Goal: Task Accomplishment & Management: Contribute content

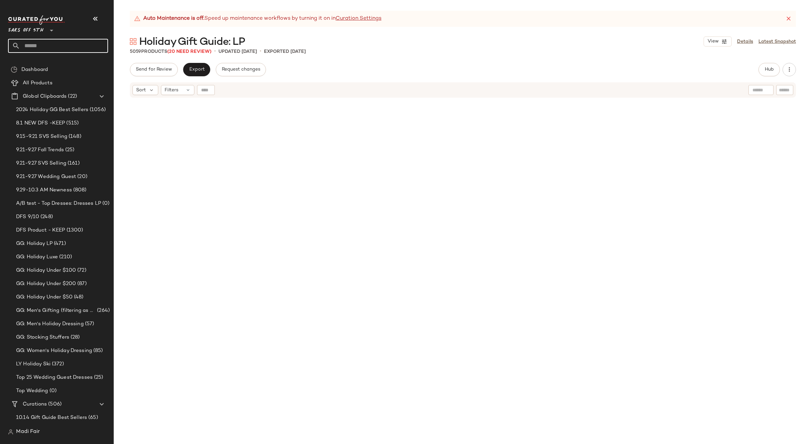
scroll to position [2548, 0]
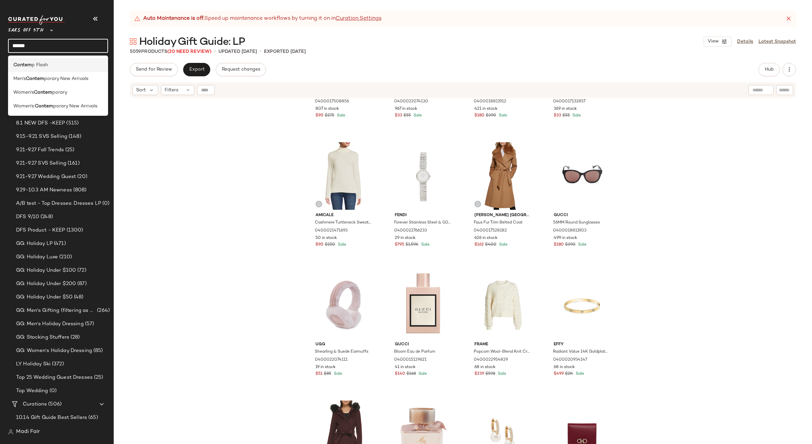
type input "******"
click at [41, 60] on div "Contem p Flash" at bounding box center [58, 65] width 100 height 14
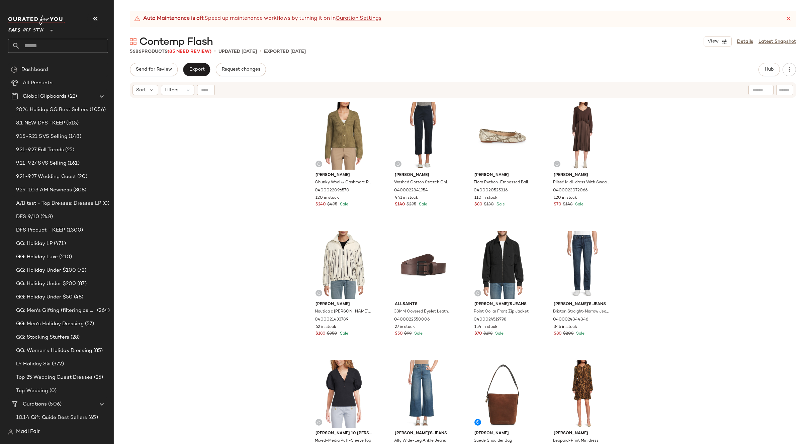
click at [51, 45] on input "text" at bounding box center [64, 46] width 88 height 14
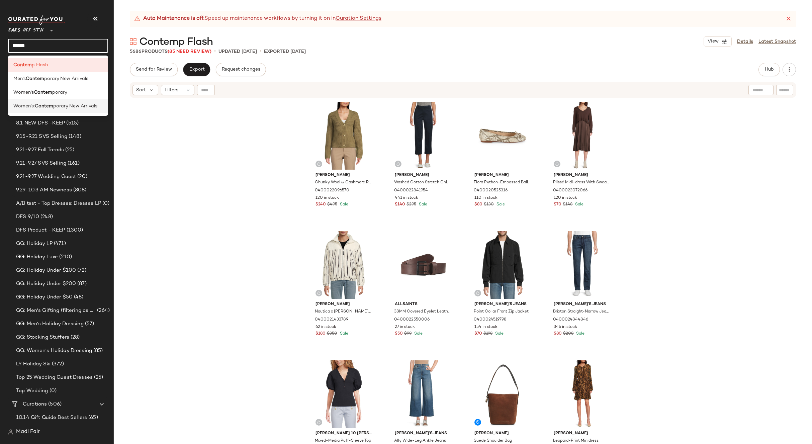
type input "******"
click at [65, 107] on span "porary New Arrivals" at bounding box center [75, 106] width 44 height 7
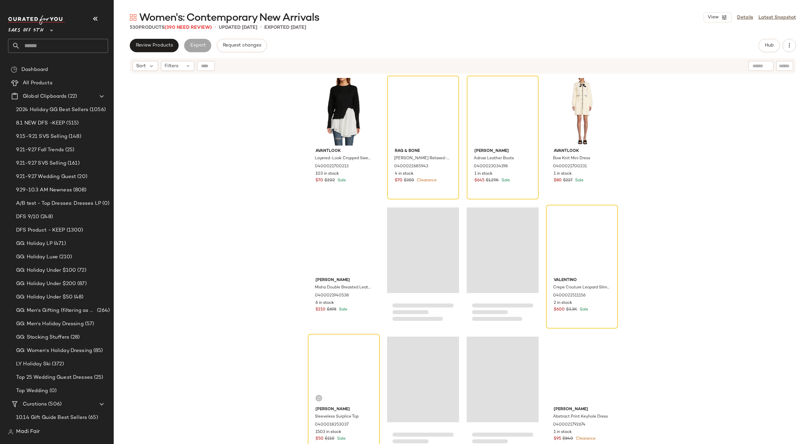
click at [64, 42] on input "text" at bounding box center [64, 46] width 88 height 14
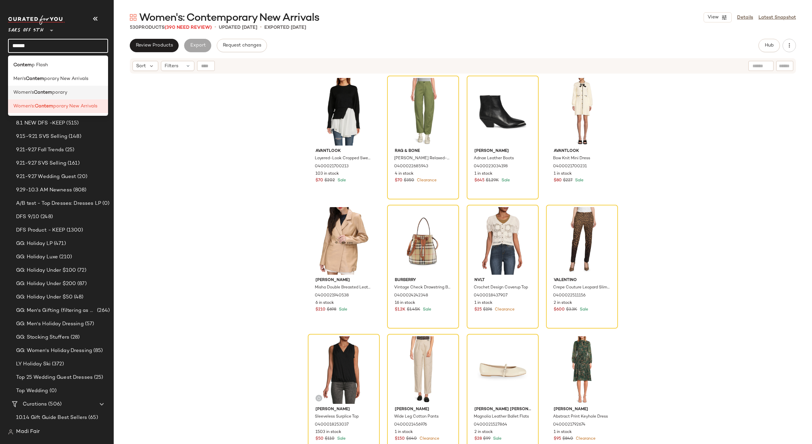
type input "******"
click at [58, 91] on span "porary" at bounding box center [59, 92] width 15 height 7
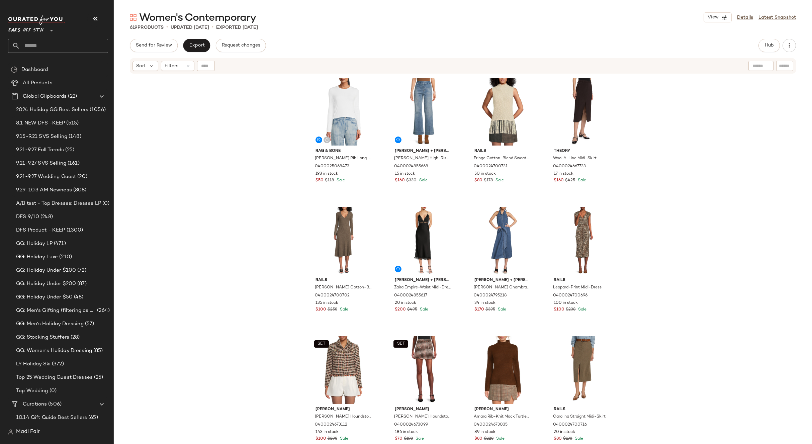
click at [31, 44] on input "text" at bounding box center [64, 46] width 88 height 14
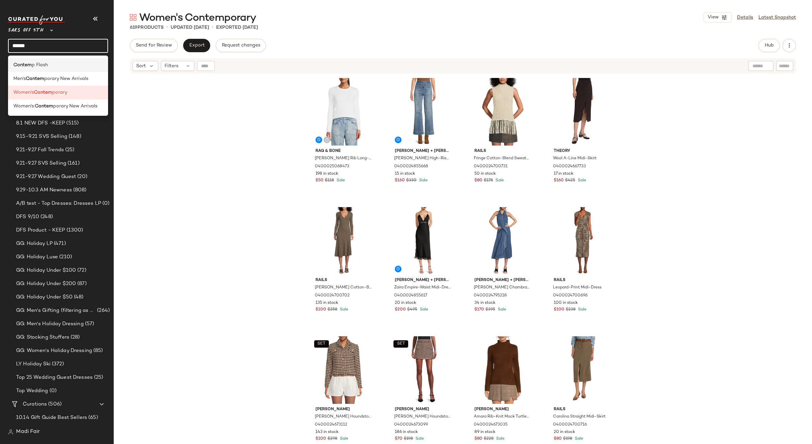
type input "******"
click at [32, 62] on span "p Flash" at bounding box center [40, 65] width 16 height 7
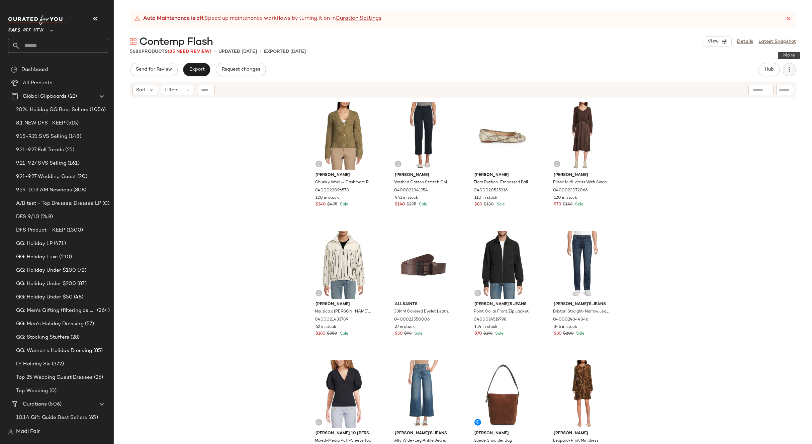
click at [788, 72] on icon "button" at bounding box center [789, 69] width 7 height 7
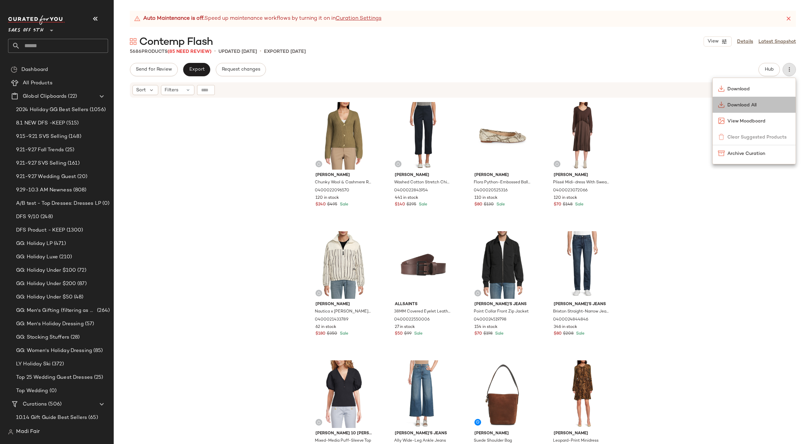
click at [744, 108] on div "Download All" at bounding box center [754, 105] width 83 height 16
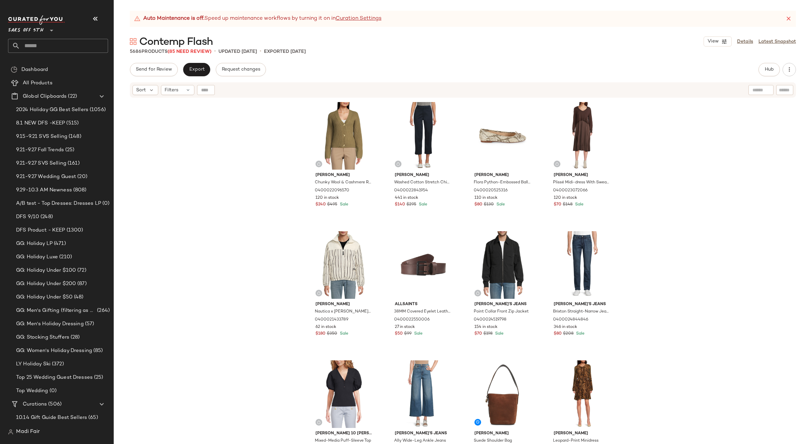
click at [684, 166] on div "[PERSON_NAME] Wool & Cashmere Ribbed Cardigan 0400022096570 120 in stock $240 $…" at bounding box center [463, 279] width 698 height 362
click at [792, 70] on icon "button" at bounding box center [789, 69] width 7 height 7
click at [747, 106] on span "Download All" at bounding box center [758, 105] width 63 height 7
click at [35, 47] on input "text" at bounding box center [64, 46] width 88 height 14
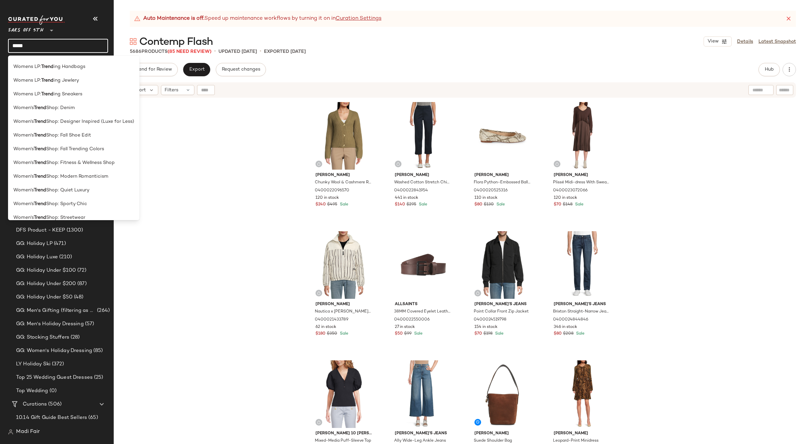
scroll to position [426, 0]
type input "*"
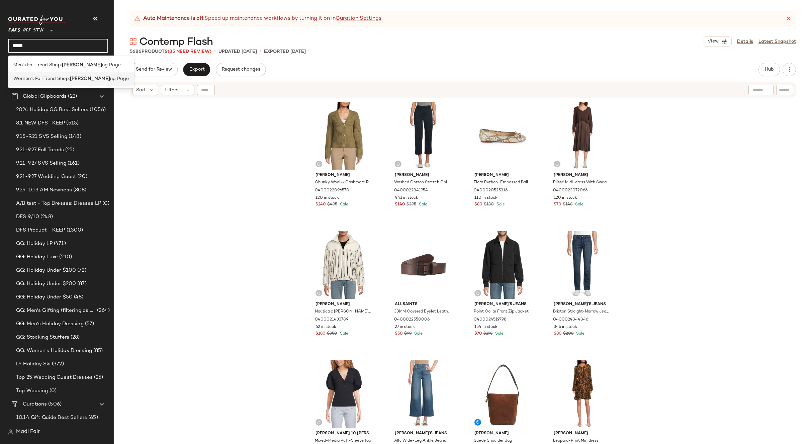
type input "*****"
click at [38, 81] on span "Women's Fall Trend Shop:" at bounding box center [41, 78] width 57 height 7
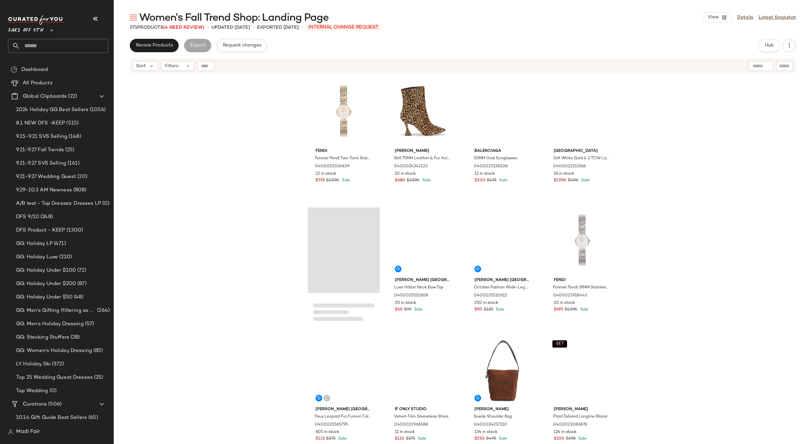
click at [181, 113] on div "Fendi Forever Fendi Two-Tone Stainless Steel & 0.02 TCW Diamond Bracelet Watch/…" at bounding box center [463, 267] width 698 height 386
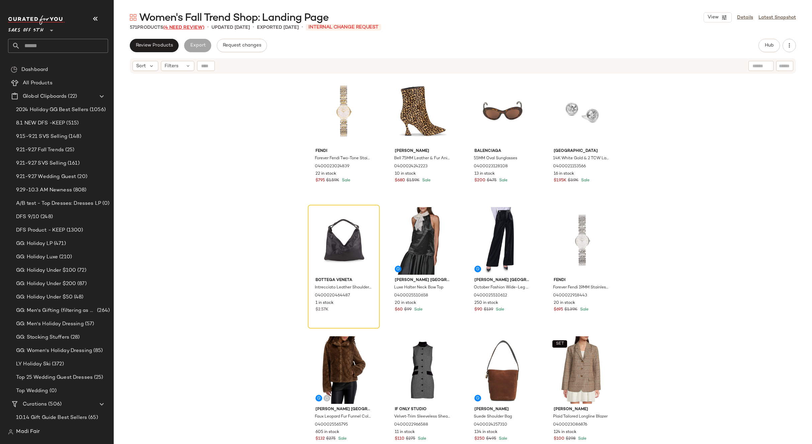
click at [194, 26] on span "(4 Need Review)" at bounding box center [183, 27] width 41 height 5
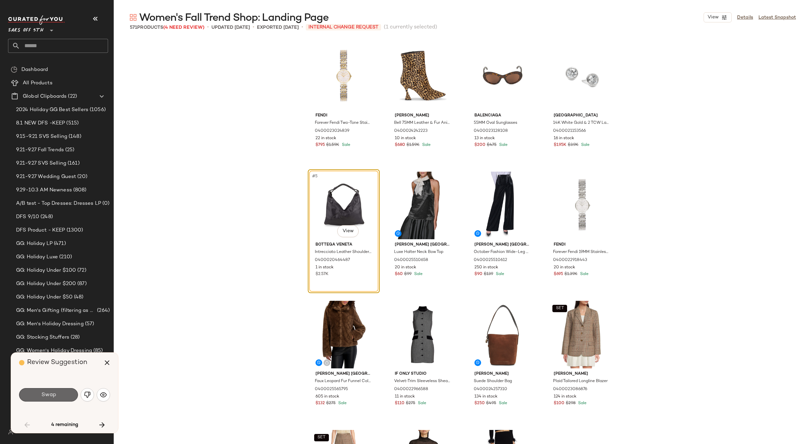
click at [46, 395] on span "Swap" at bounding box center [48, 395] width 15 height 6
click at [105, 423] on icon "button" at bounding box center [102, 425] width 8 height 8
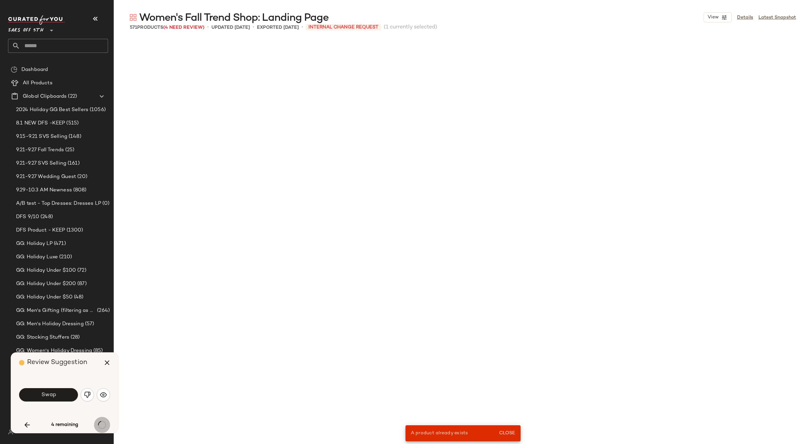
scroll to position [7231, 0]
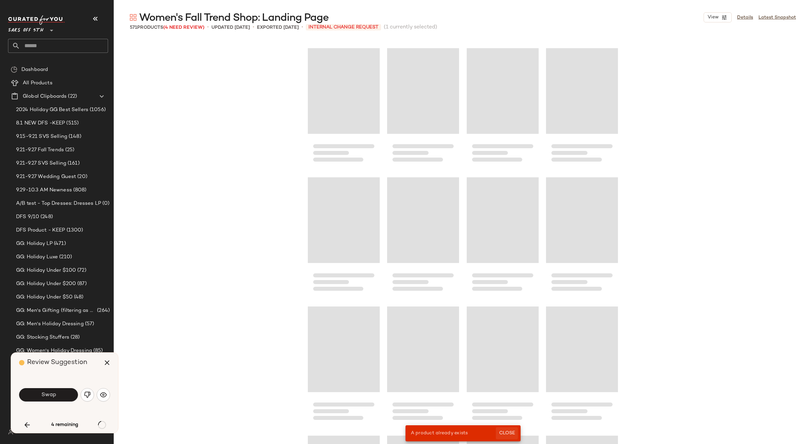
click at [509, 434] on span "Close" at bounding box center [506, 433] width 16 height 5
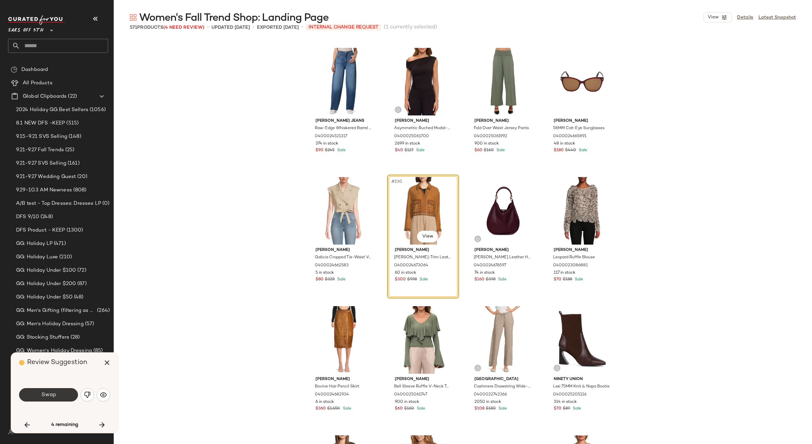
click at [60, 393] on button "Swap" at bounding box center [48, 394] width 59 height 13
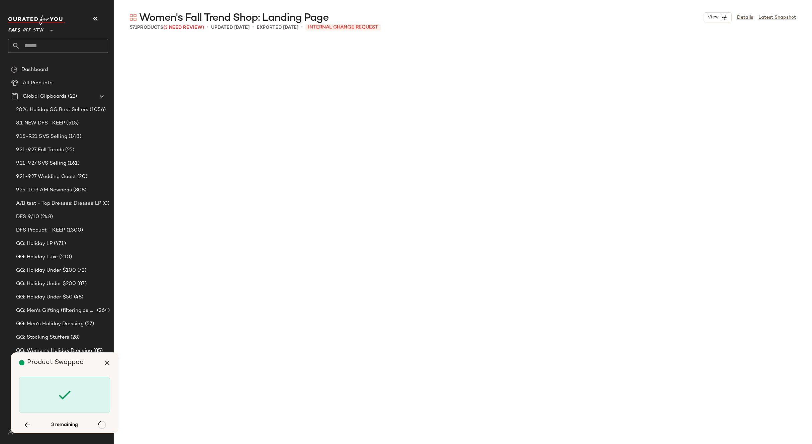
scroll to position [13687, 0]
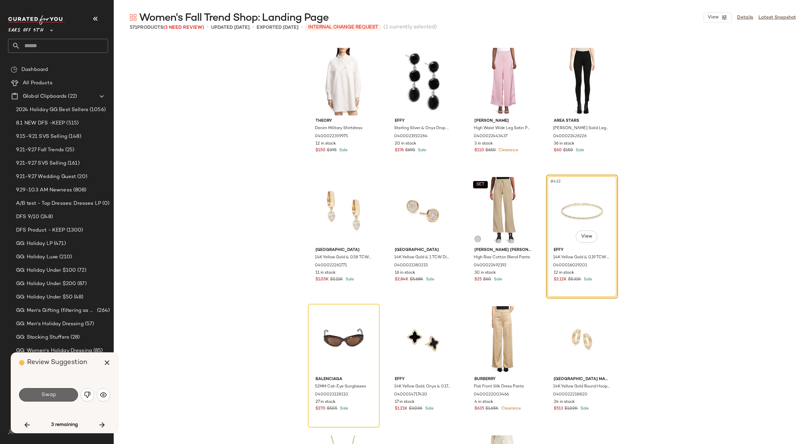
click at [52, 395] on span "Swap" at bounding box center [48, 395] width 15 height 6
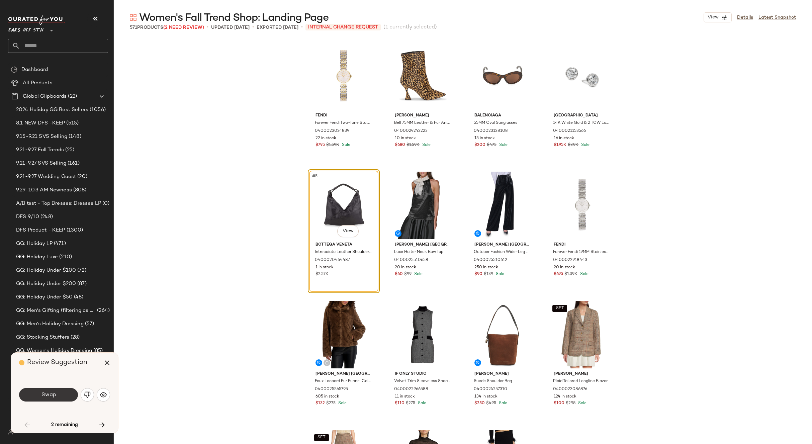
click at [59, 397] on button "Swap" at bounding box center [48, 394] width 59 height 13
click at [100, 422] on icon "button" at bounding box center [102, 425] width 8 height 8
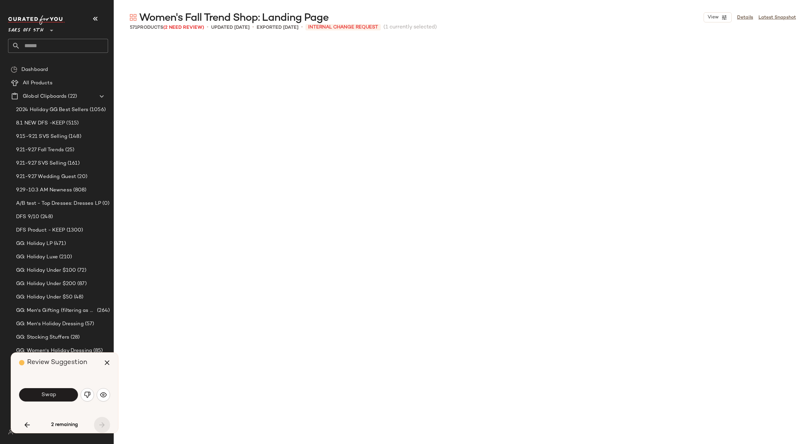
scroll to position [13816, 0]
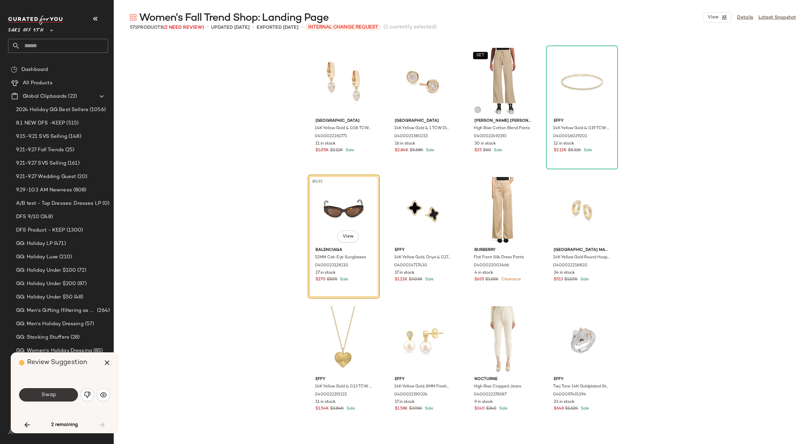
click at [67, 391] on button "Swap" at bounding box center [48, 394] width 59 height 13
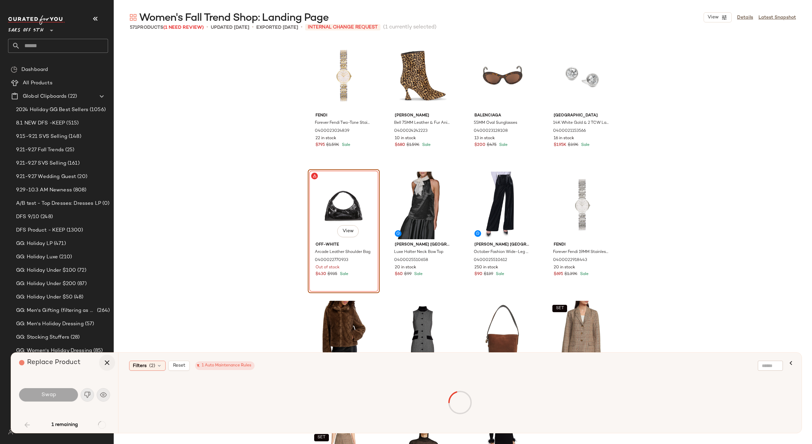
click at [106, 360] on icon "button" at bounding box center [107, 363] width 8 height 8
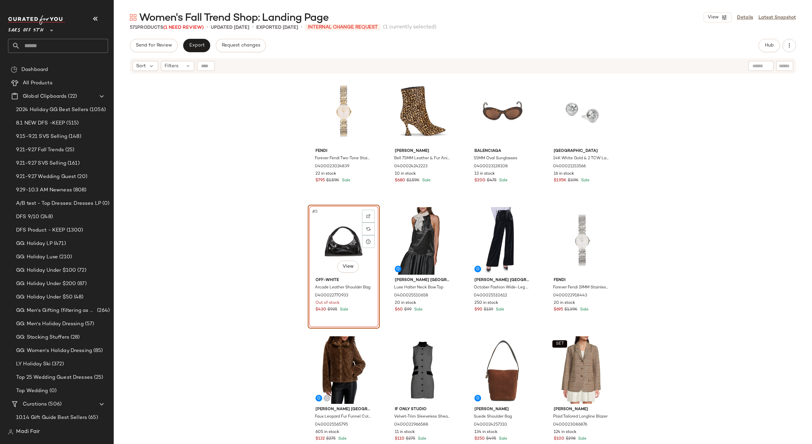
drag, startPoint x: 329, startPoint y: 244, endPoint x: 341, endPoint y: 233, distance: 16.6
click at [329, 244] on div "#5 View" at bounding box center [343, 241] width 67 height 68
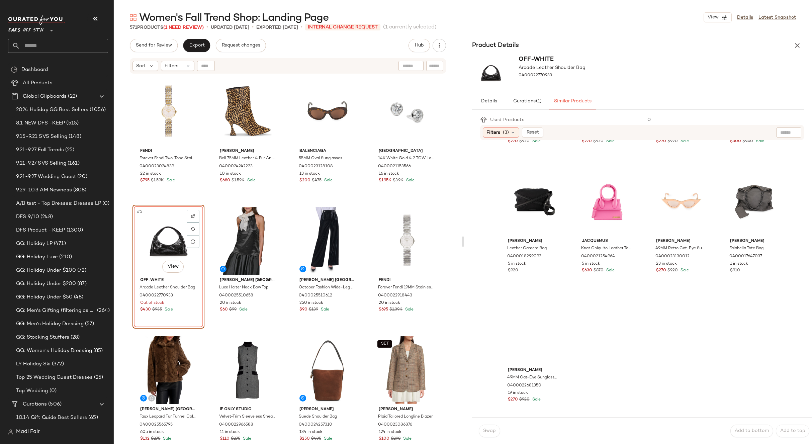
scroll to position [627, 0]
click at [792, 49] on button "button" at bounding box center [796, 45] width 13 height 13
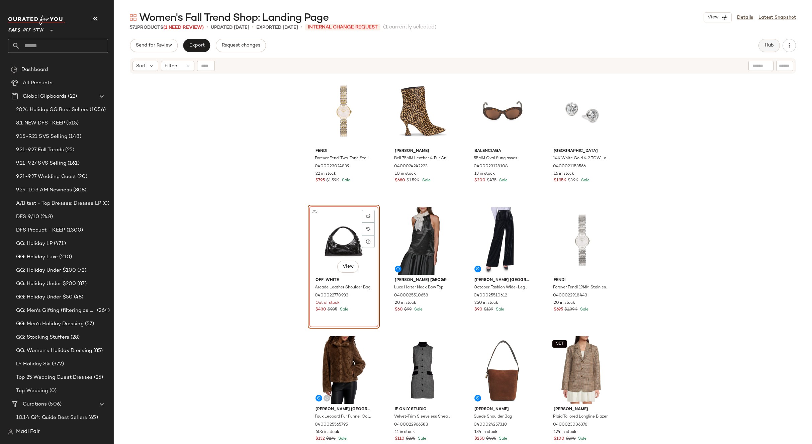
click at [764, 50] on button "Hub" at bounding box center [768, 45] width 21 height 13
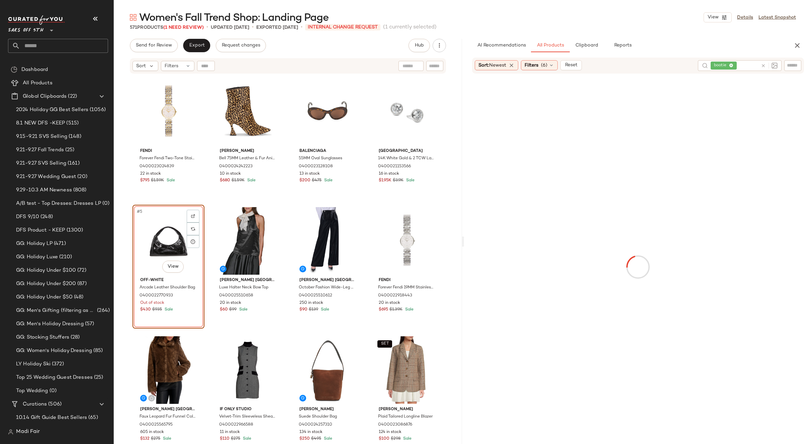
click at [728, 64] on div "bootie" at bounding box center [723, 66] width 19 height 6
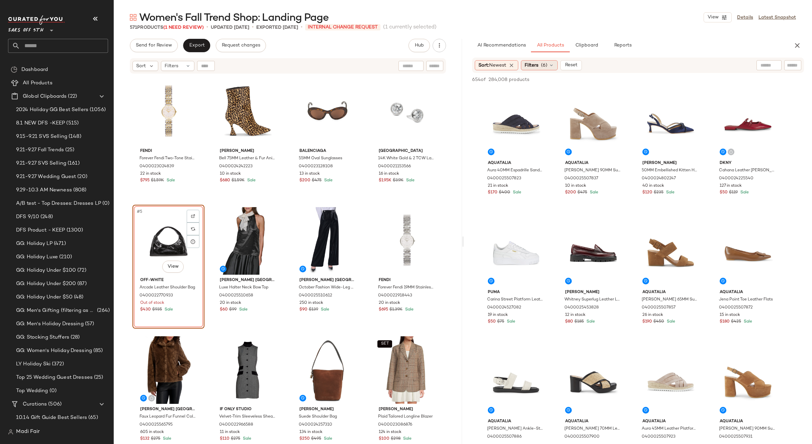
click at [531, 61] on div "Filters (6)" at bounding box center [539, 65] width 37 height 10
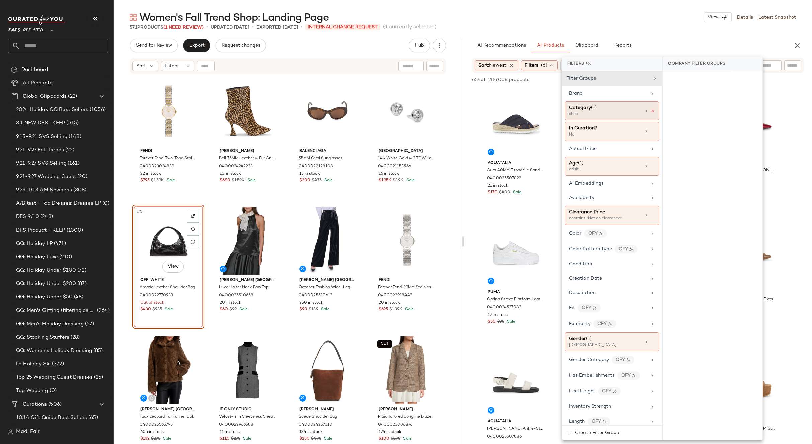
click at [650, 109] on icon at bounding box center [652, 111] width 5 height 5
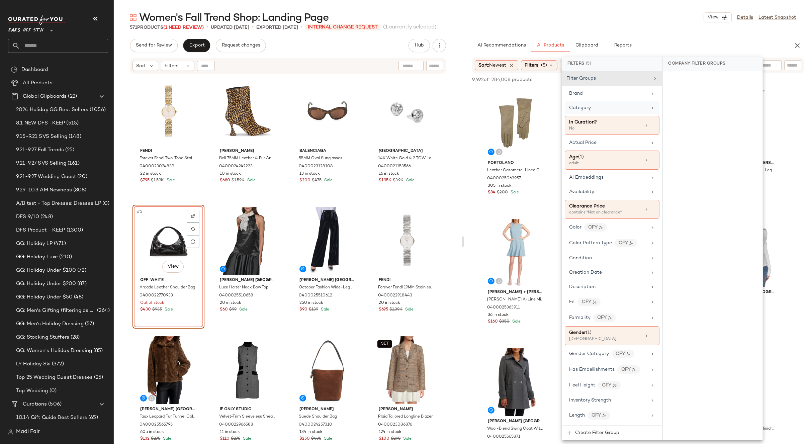
click at [619, 20] on div "Women's Fall Trend Shop: Landing Page View Details Latest Snapshot" at bounding box center [463, 17] width 698 height 13
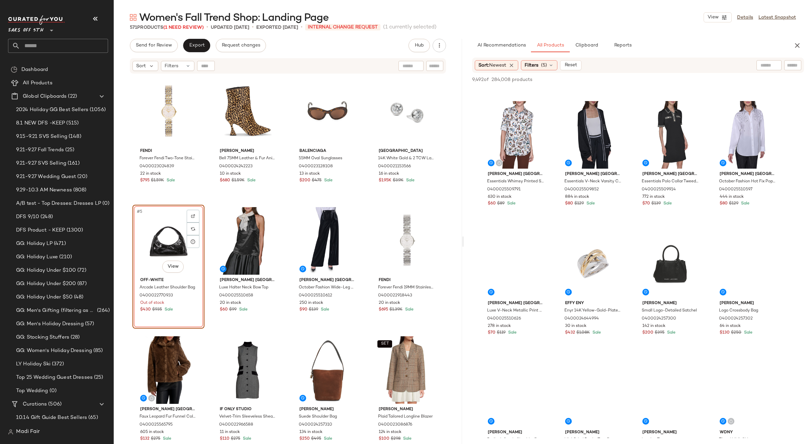
scroll to position [4349, 0]
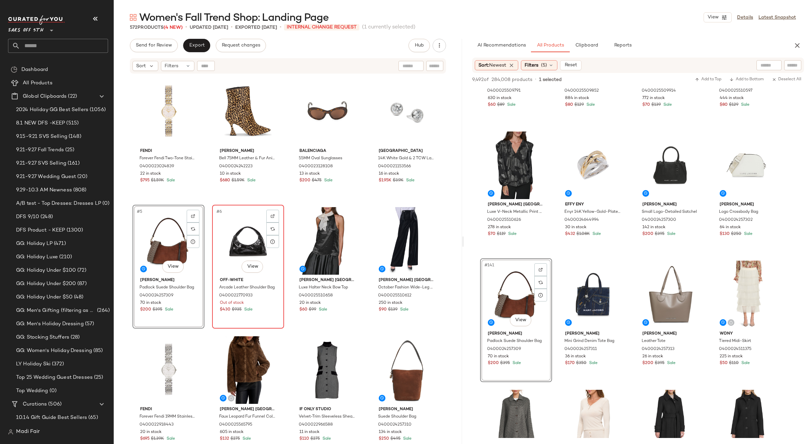
click at [245, 241] on div "#6 View" at bounding box center [247, 241] width 67 height 68
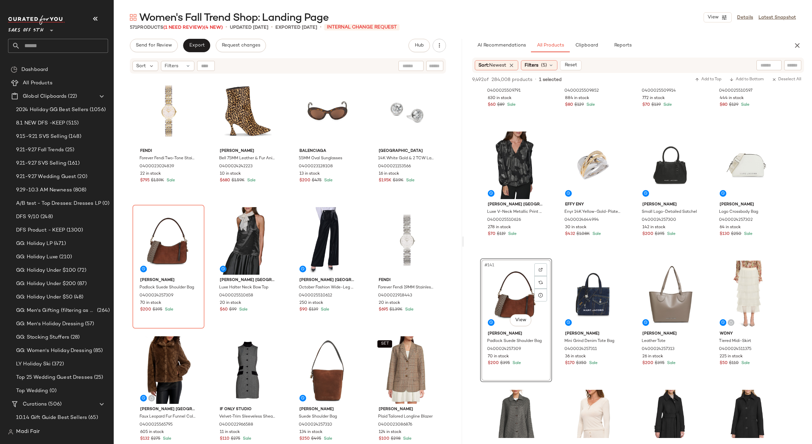
click at [335, 50] on div "Send for Review Export Request changes Hub Send for Review External Review Inte…" at bounding box center [288, 45] width 316 height 13
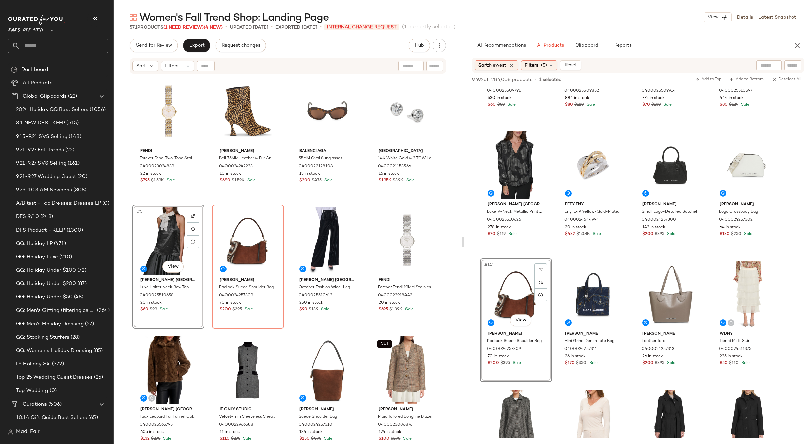
click at [364, 201] on div "Fendi Forever Fendi Two-Tone Stainless Steel & 0.02 TCW Diamond Bracelet Watch/…" at bounding box center [287, 268] width 310 height 385
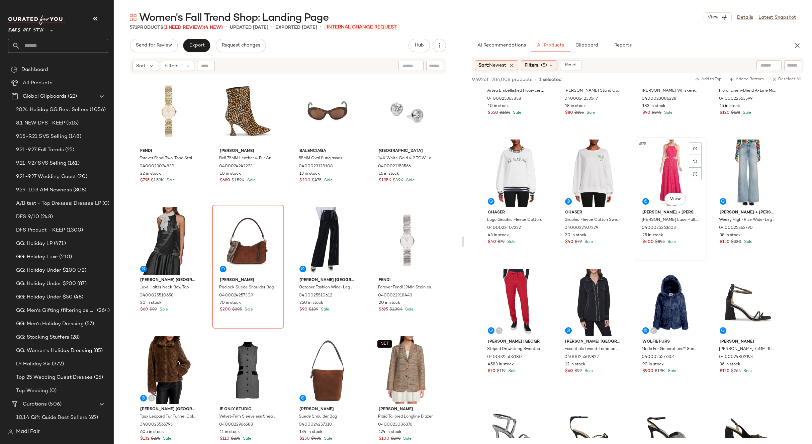
scroll to position [2074, 0]
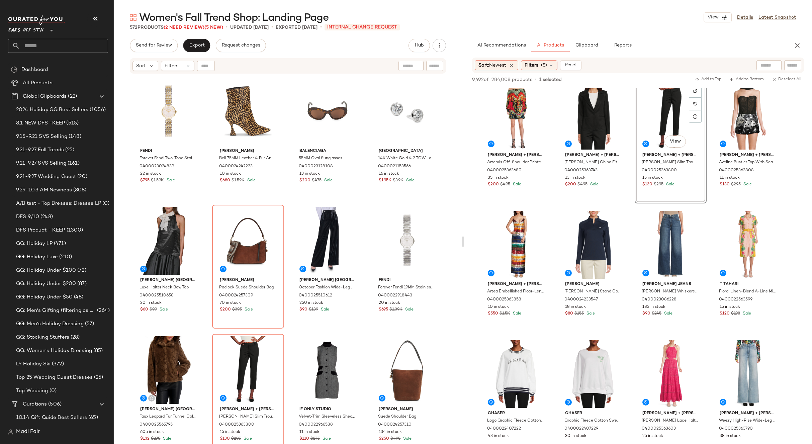
click at [364, 328] on div "Fendi Forever Fendi Two-Tone Stainless Steel & 0.02 TCW Diamond Bracelet Watch/…" at bounding box center [287, 268] width 310 height 385
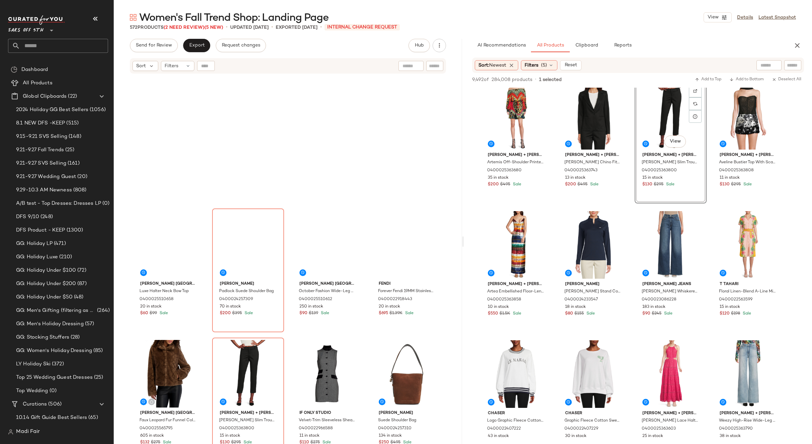
scroll to position [0, 0]
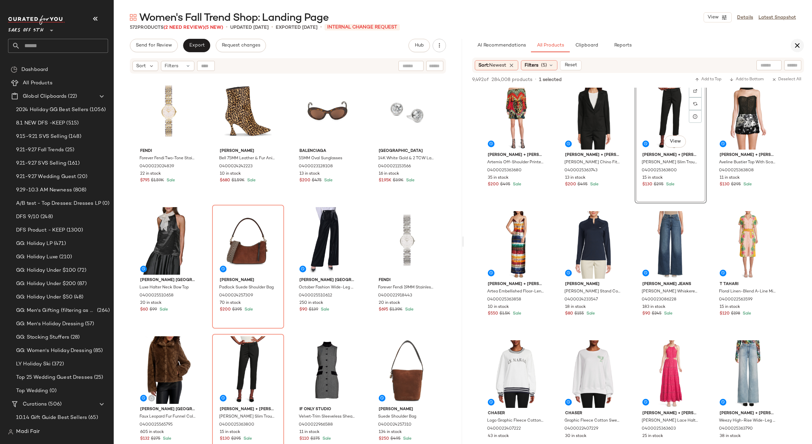
click at [793, 46] on icon "button" at bounding box center [797, 45] width 8 height 8
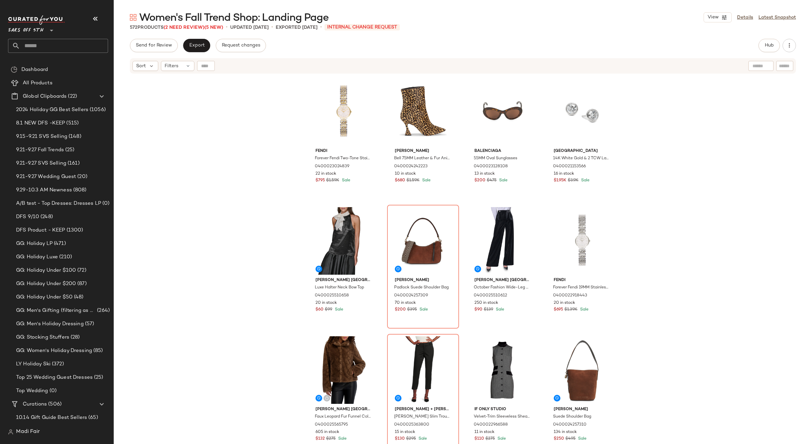
click at [690, 178] on div "Fendi Forever Fendi Two-Tone Stainless Steel & 0.02 TCW Diamond Bracelet Watch/…" at bounding box center [463, 267] width 698 height 386
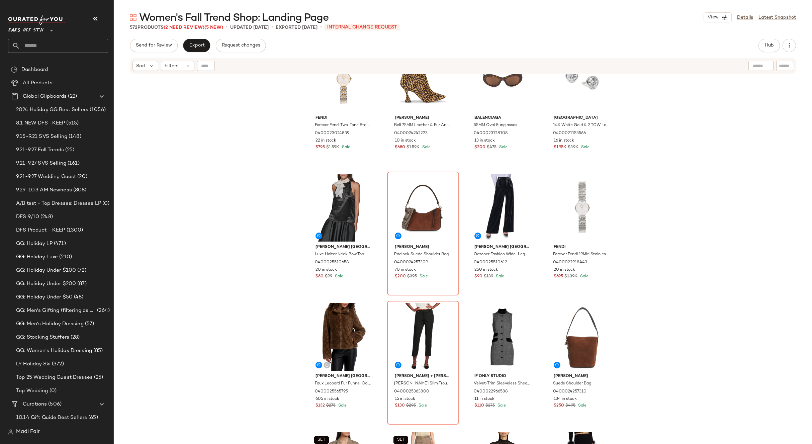
scroll to position [33, 0]
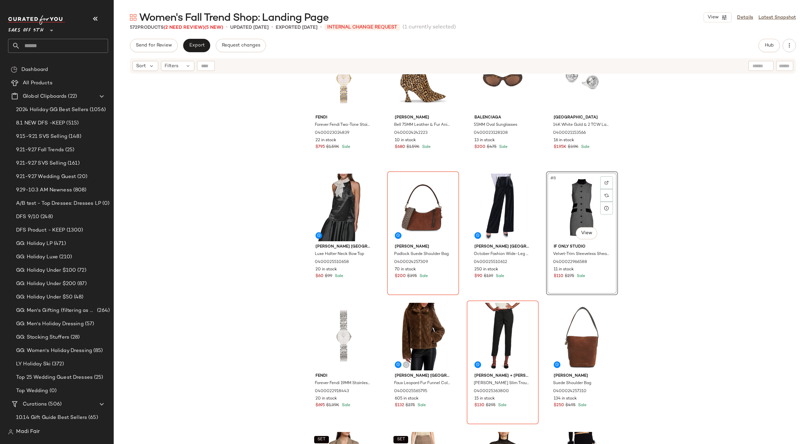
click at [629, 265] on div "Fendi Forever Fendi Two-Tone Stainless Steel & 0.02 TCW Diamond Bracelet Watch/…" at bounding box center [463, 267] width 698 height 386
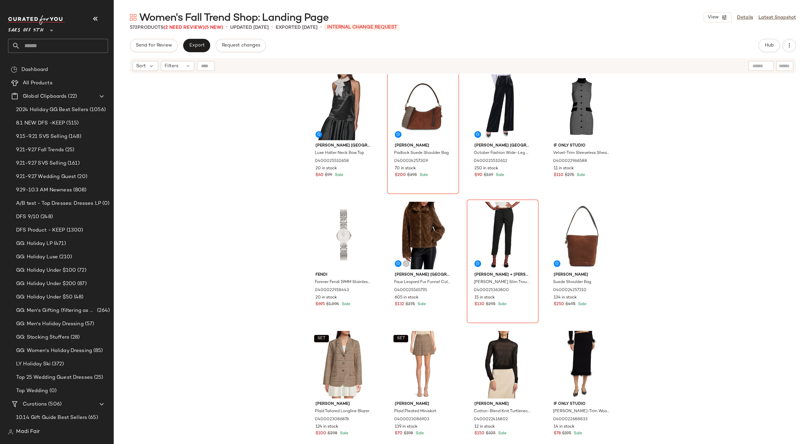
scroll to position [139, 0]
click at [764, 43] on span "Hub" at bounding box center [768, 45] width 9 height 5
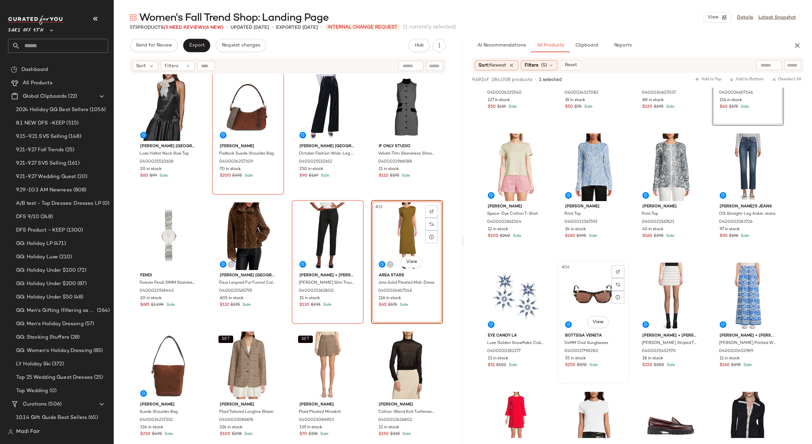
scroll to position [702, 0]
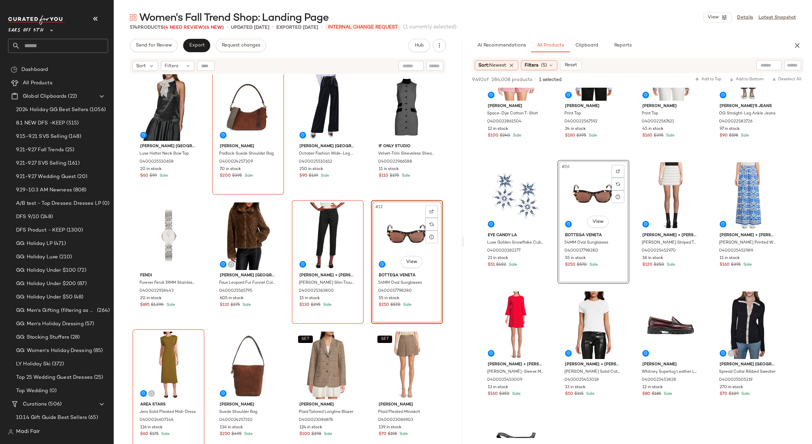
click at [365, 199] on div "[PERSON_NAME] Paris Luxe Halter Neck Bow Top 0400025510658 20 in stock $60 $99 …" at bounding box center [287, 128] width 310 height 385
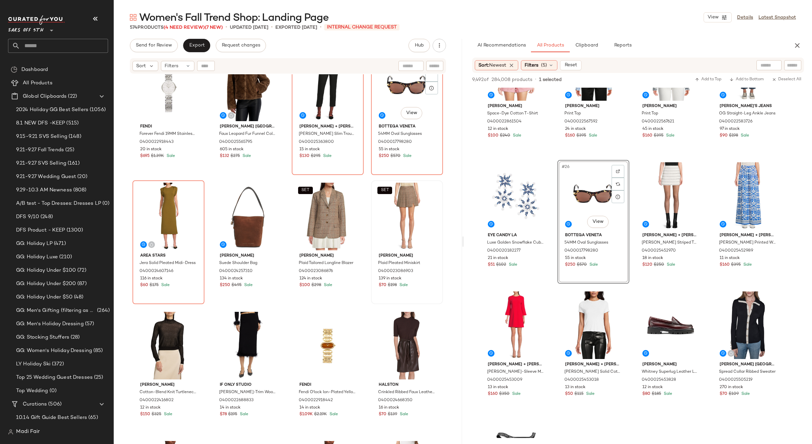
scroll to position [173, 0]
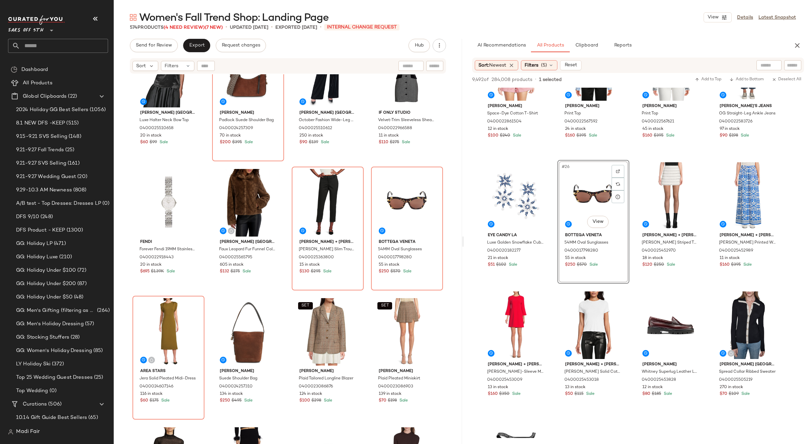
click at [368, 165] on div "[PERSON_NAME] Paris Luxe Halter Neck Bow Top 0400025510658 20 in stock $60 $99 …" at bounding box center [287, 95] width 310 height 385
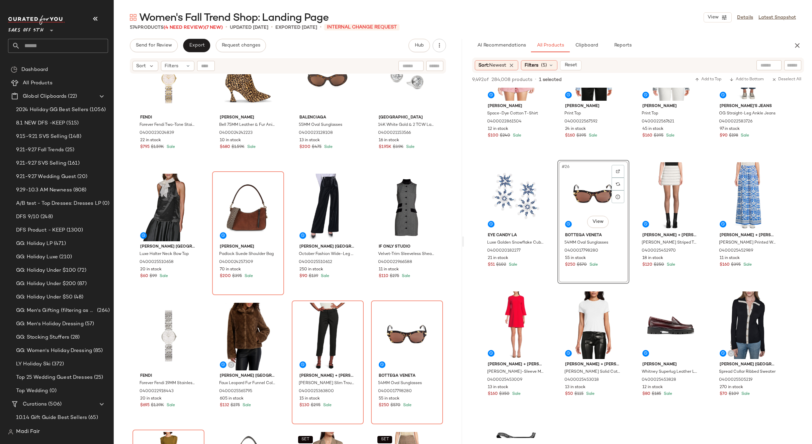
scroll to position [0, 0]
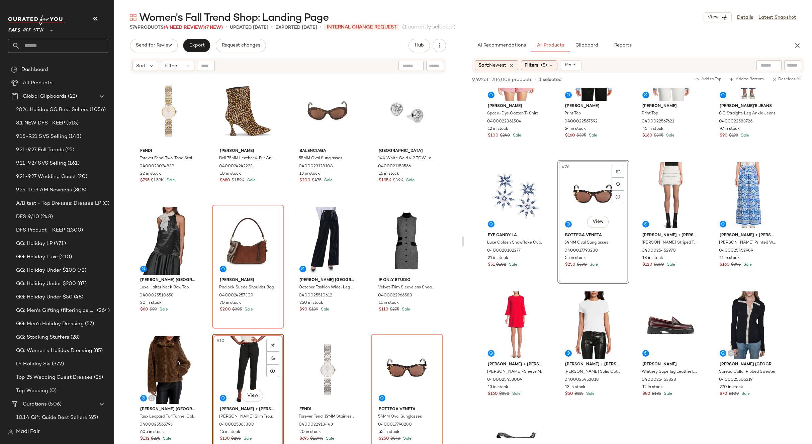
click at [361, 331] on div "Fendi Forever Fendi Two-Tone Stainless Steel & 0.02 TCW Diamond Bracelet Watch/…" at bounding box center [287, 268] width 310 height 385
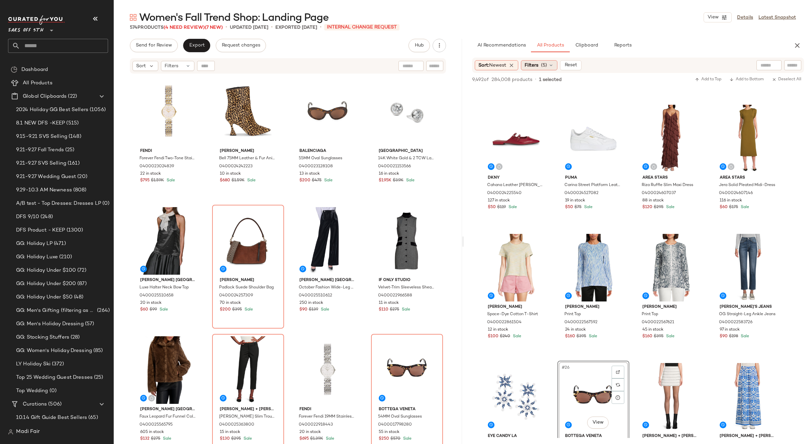
click at [541, 61] on div "Filters (5)" at bounding box center [539, 65] width 36 height 10
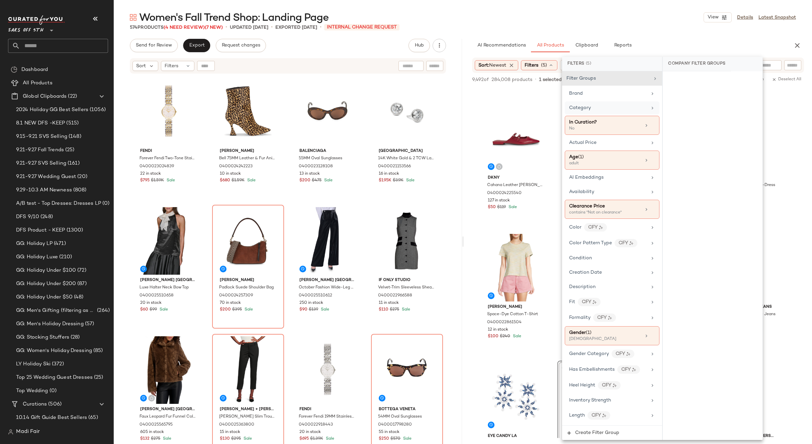
click at [622, 111] on div "Category" at bounding box center [608, 107] width 78 height 7
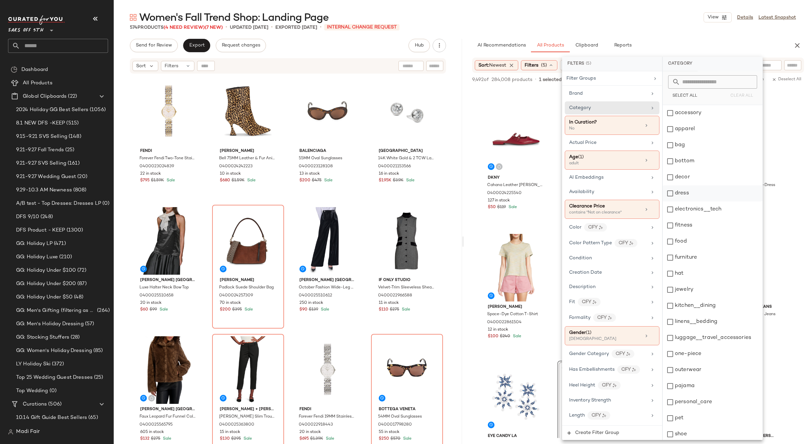
click at [708, 192] on div "dress" at bounding box center [713, 193] width 100 height 16
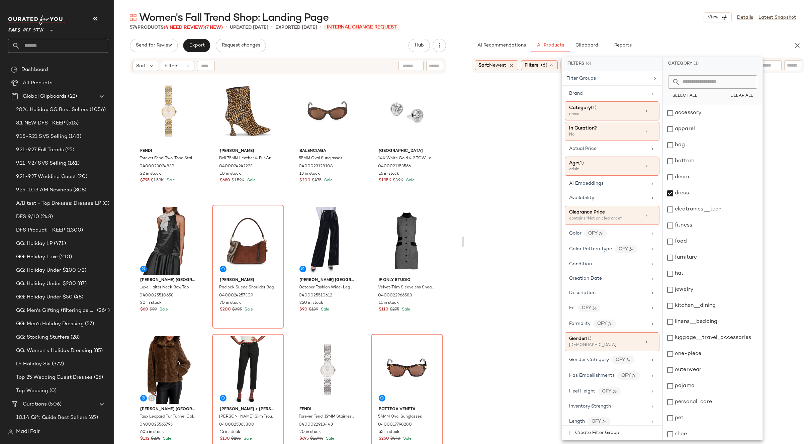
click at [642, 13] on div "Women's Fall Trend Shop: Landing Page View Details Latest Snapshot" at bounding box center [463, 17] width 698 height 13
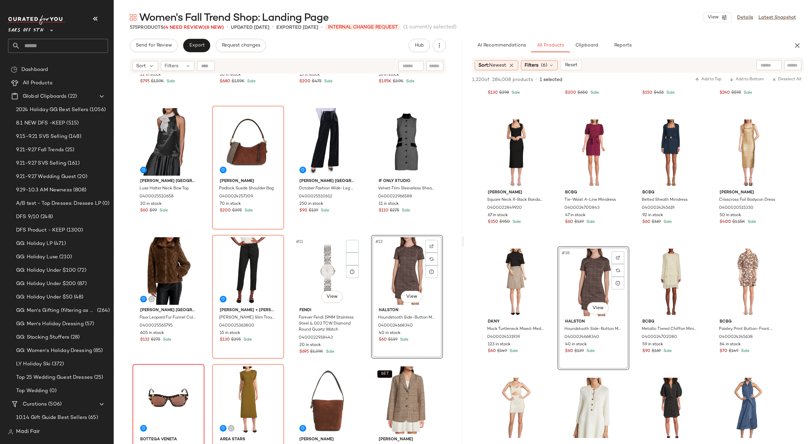
scroll to position [134, 0]
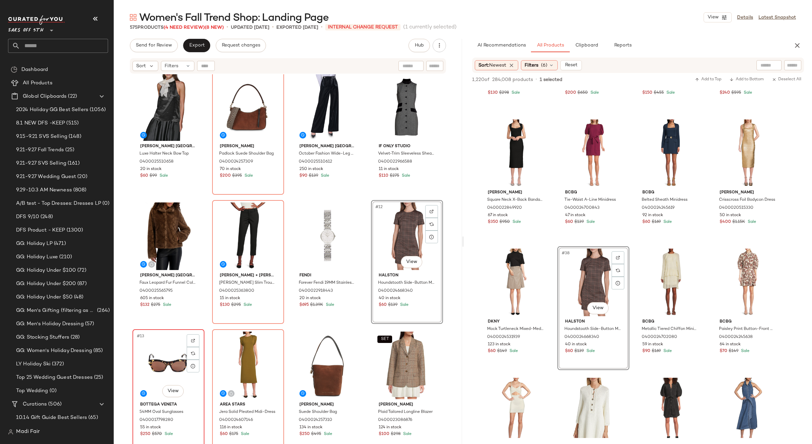
click at [155, 352] on div "#13 View" at bounding box center [168, 366] width 67 height 68
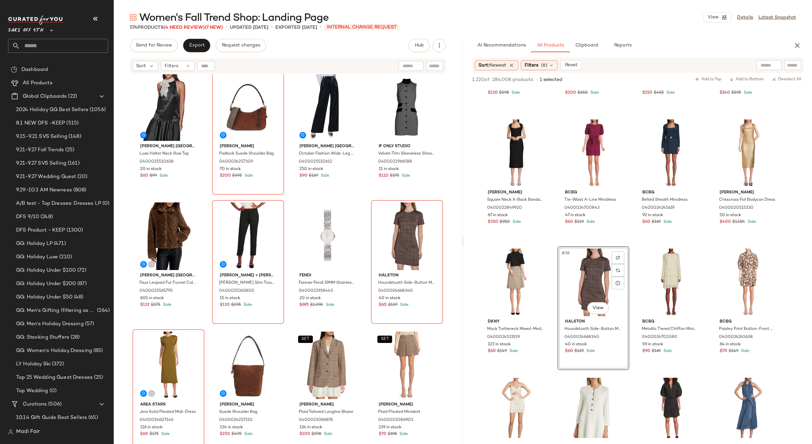
click at [363, 200] on div "Fendi Forever Fendi Two-Tone Stainless Steel & 0.02 TCW Diamond Bracelet Watch/…" at bounding box center [287, 134] width 310 height 385
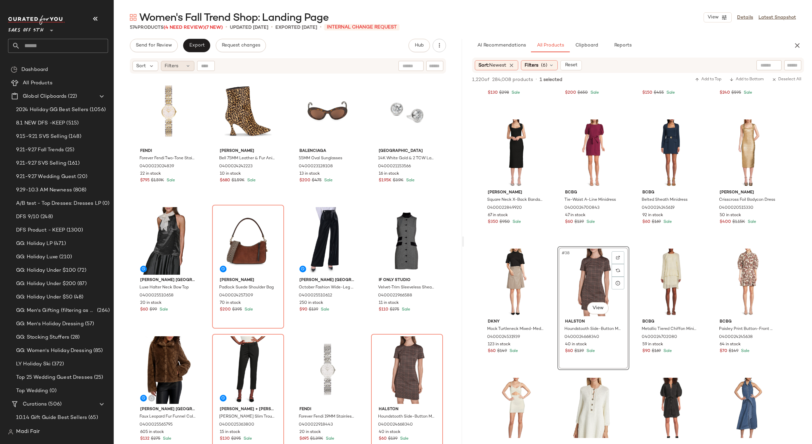
click at [176, 70] on div "Filters" at bounding box center [177, 66] width 33 height 10
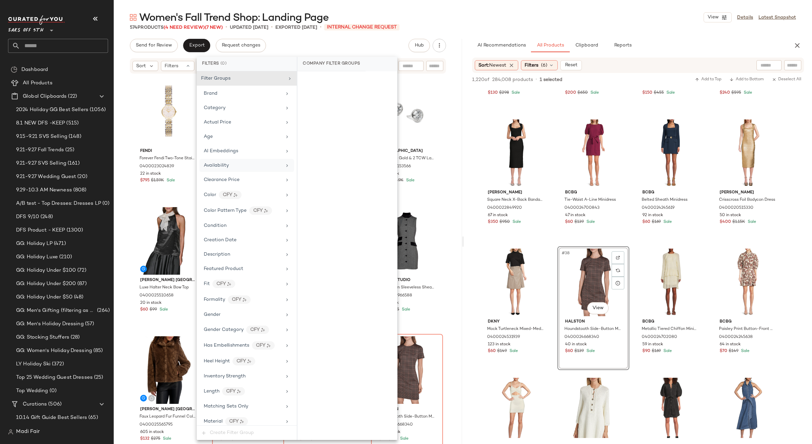
click at [251, 170] on div "Availability" at bounding box center [246, 165] width 95 height 13
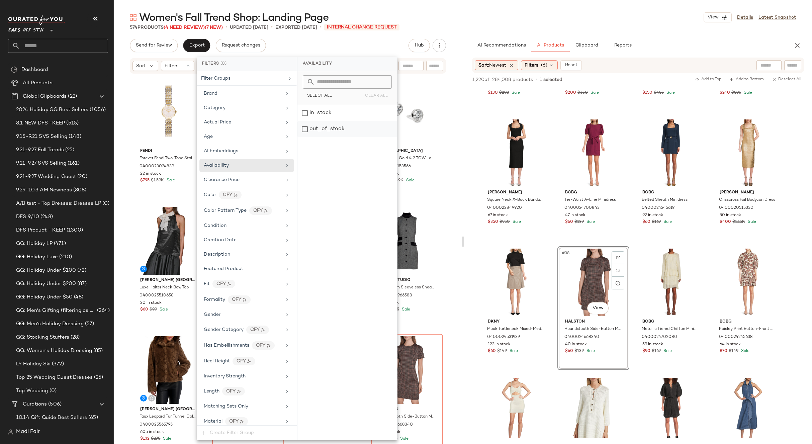
click at [314, 127] on div "out_of_stock" at bounding box center [347, 129] width 100 height 16
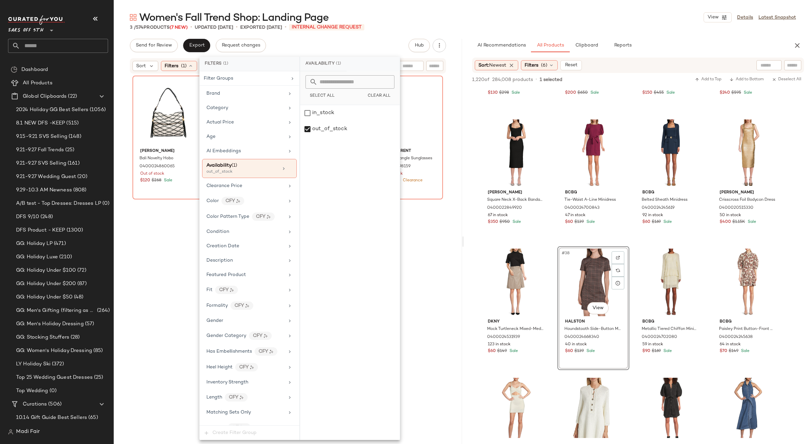
click at [348, 39] on div "Send for Review Export Request changes Hub Send for Review External Review Inte…" at bounding box center [288, 45] width 316 height 13
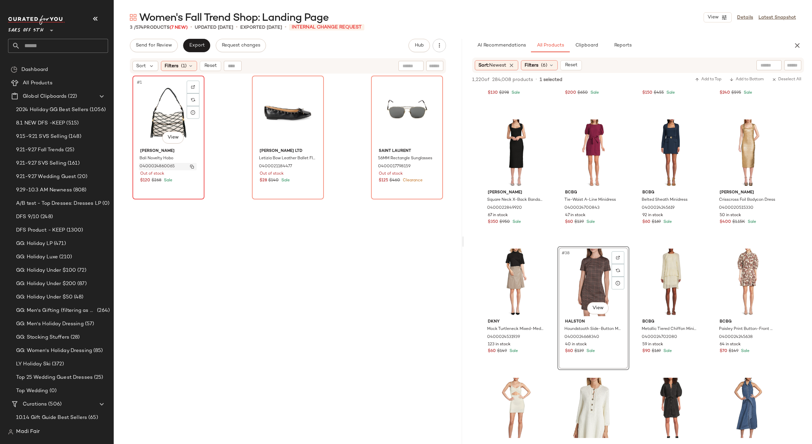
click at [190, 166] on img "button" at bounding box center [192, 167] width 4 height 4
click at [184, 66] on span "(1)" at bounding box center [184, 66] width 6 height 7
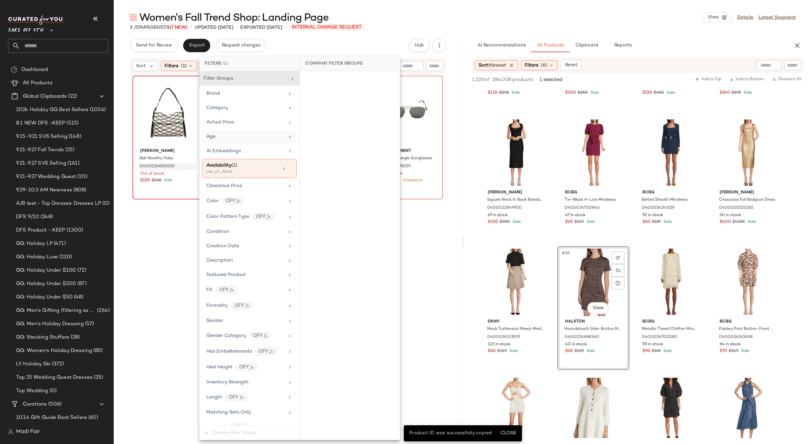
drag, startPoint x: 288, startPoint y: 169, endPoint x: 288, endPoint y: 133, distance: 36.1
click at [288, 168] on icon at bounding box center [290, 168] width 5 height 5
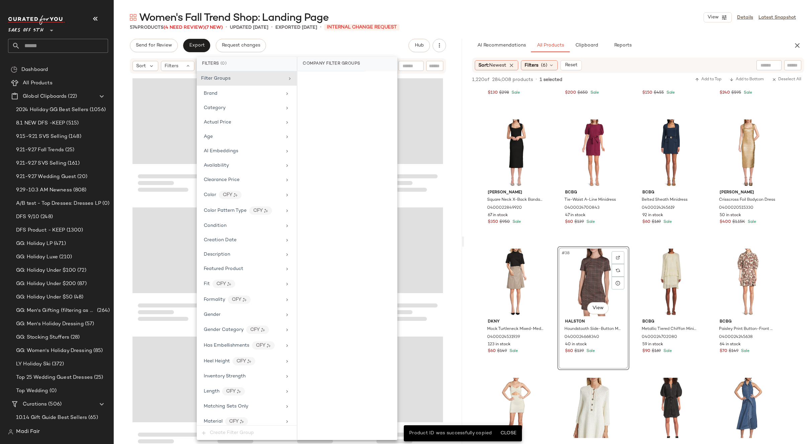
click at [295, 37] on div "Women's Fall Trend Shop: Landing Page View Details Latest Snapshot 574 Products…" at bounding box center [463, 227] width 698 height 433
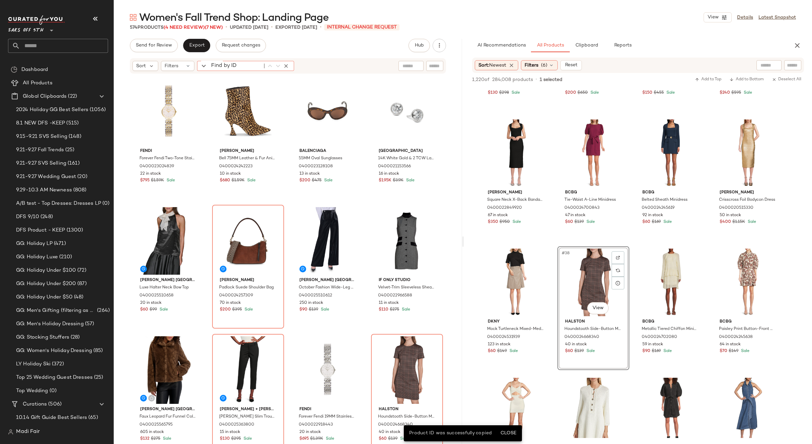
click at [210, 66] on input "Find by ID" at bounding box center [235, 66] width 52 height 10
paste input "**********"
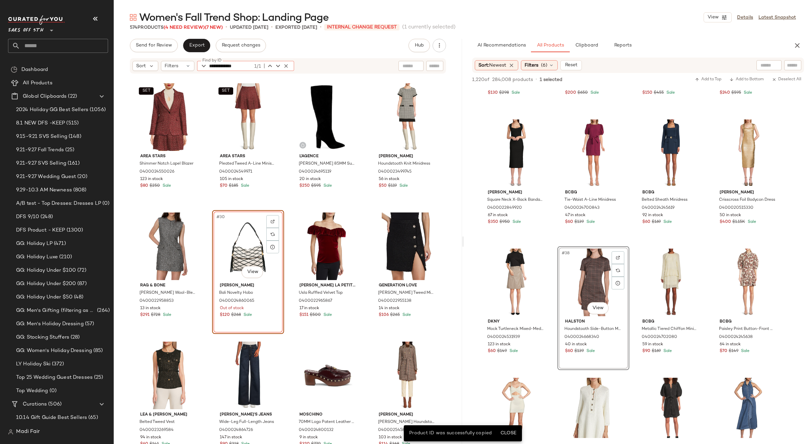
type input "**********"
click at [320, 58] on div "**********" at bounding box center [288, 66] width 348 height 17
click at [540, 61] on div "Filters (6)" at bounding box center [539, 65] width 37 height 10
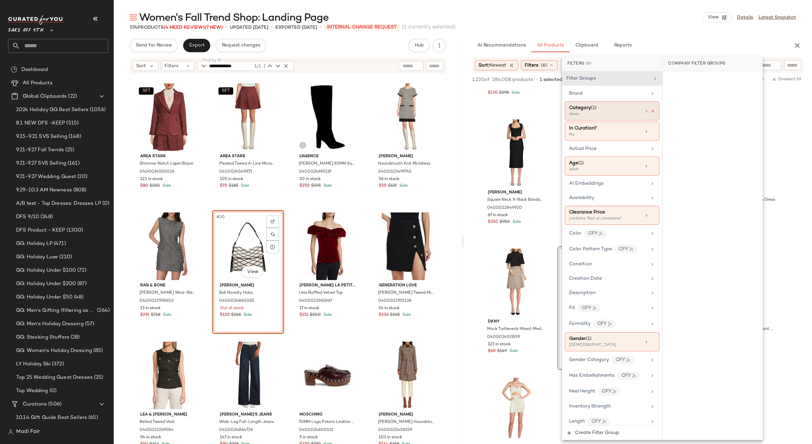
click at [652, 111] on icon at bounding box center [652, 111] width 5 height 5
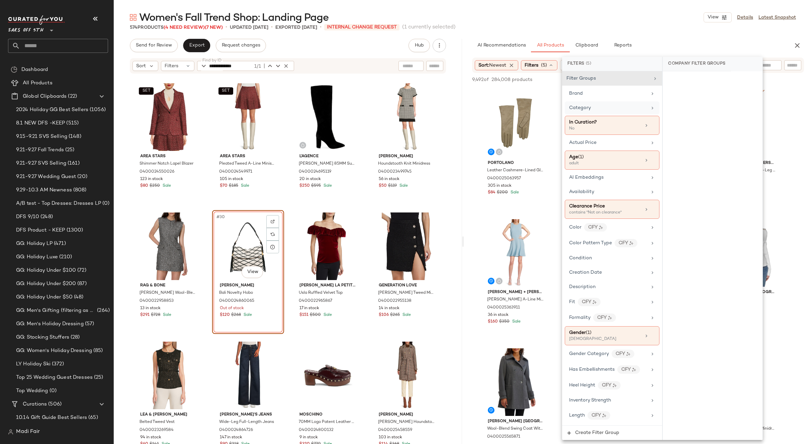
click at [616, 34] on div "**********" at bounding box center [463, 227] width 698 height 433
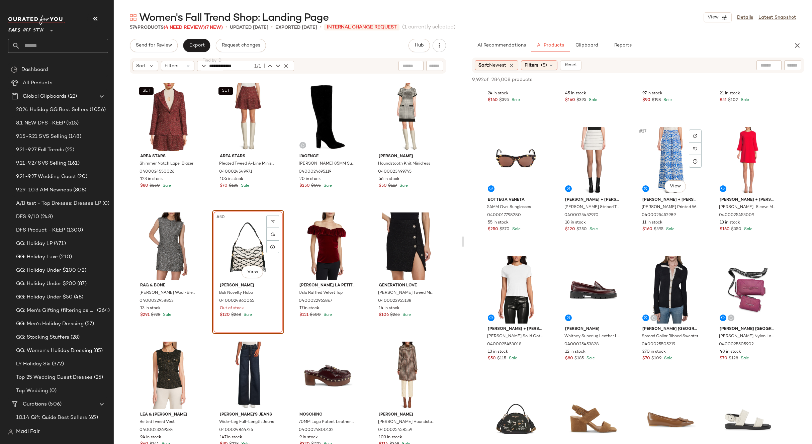
scroll to position [769, 0]
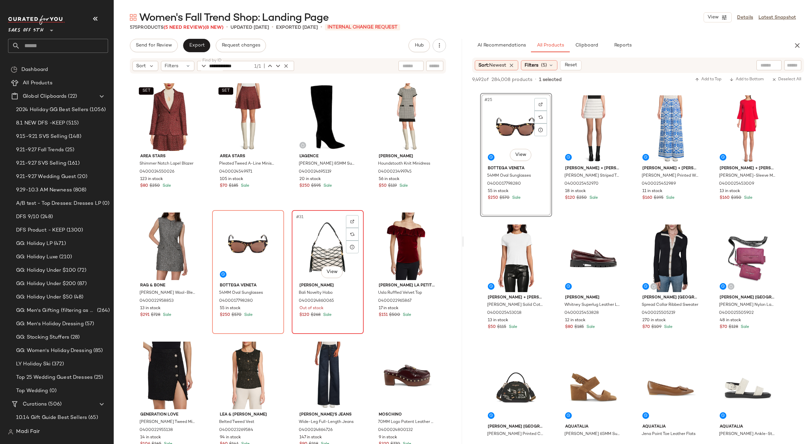
click at [321, 244] on div "#31 View" at bounding box center [327, 246] width 67 height 68
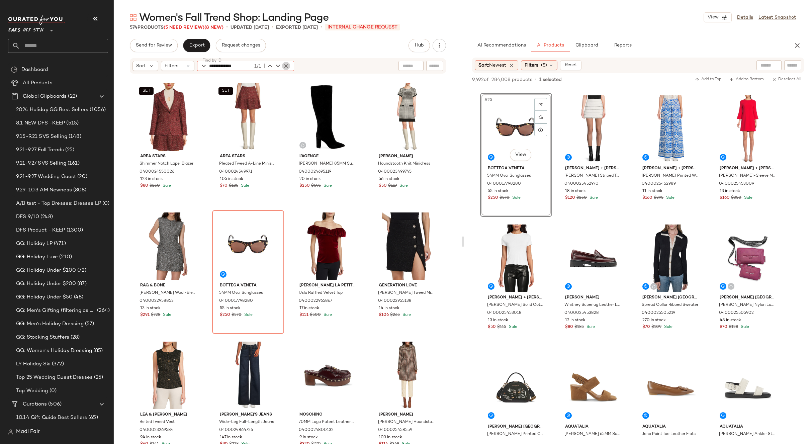
click at [286, 65] on icon "button" at bounding box center [286, 66] width 6 height 6
click at [179, 65] on div "Filters" at bounding box center [177, 66] width 33 height 10
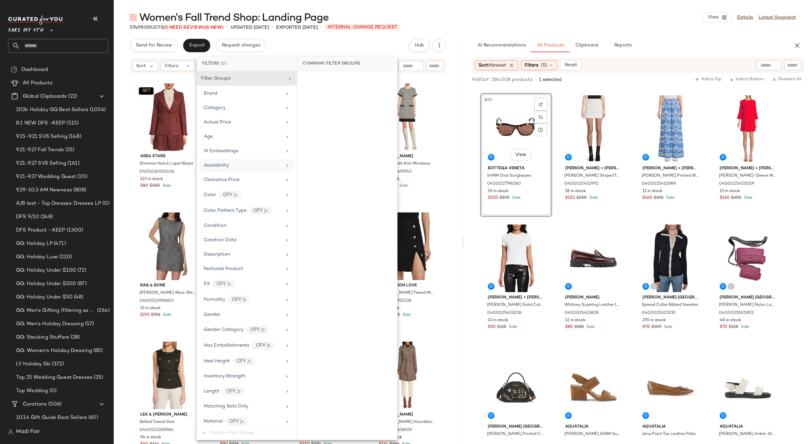
click at [251, 170] on div "Availability" at bounding box center [246, 165] width 95 height 13
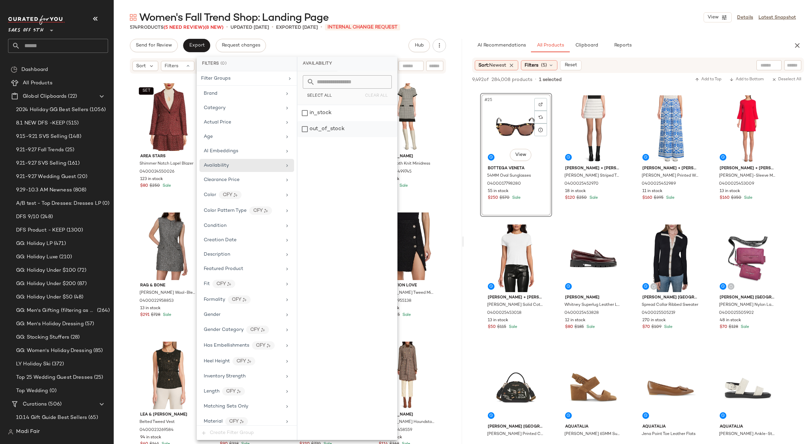
click at [318, 135] on div "out_of_stock" at bounding box center [347, 129] width 100 height 16
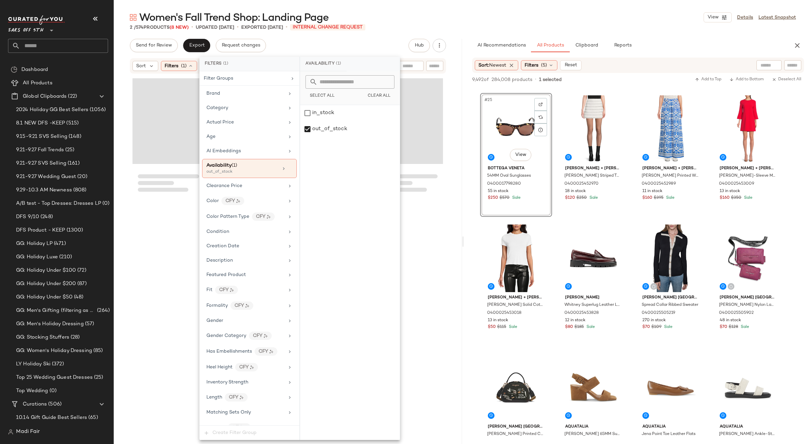
click at [346, 54] on div "Send for Review Export Request changes Hub Send for Review External Review Inte…" at bounding box center [288, 241] width 348 height 405
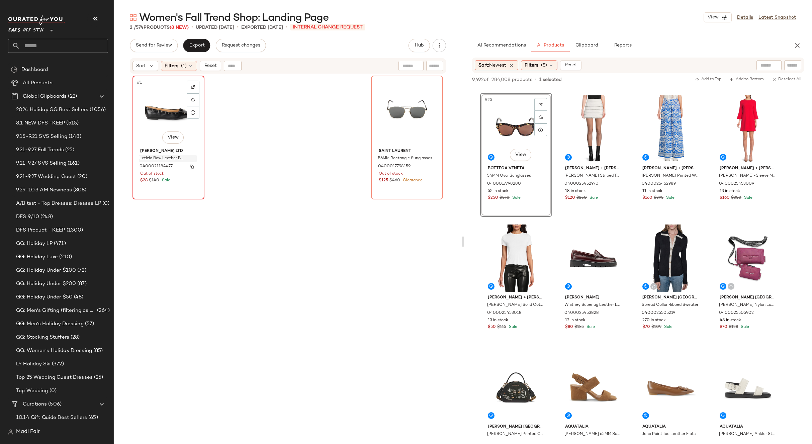
click at [191, 165] on button "button" at bounding box center [191, 167] width 9 height 6
click at [190, 69] on div "Filters (1)" at bounding box center [179, 66] width 36 height 10
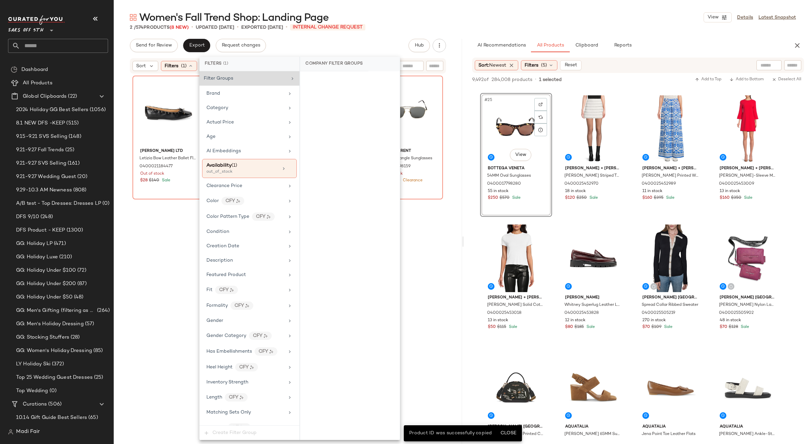
drag, startPoint x: 289, startPoint y: 168, endPoint x: 279, endPoint y: 80, distance: 88.6
click at [288, 167] on icon at bounding box center [290, 168] width 5 height 5
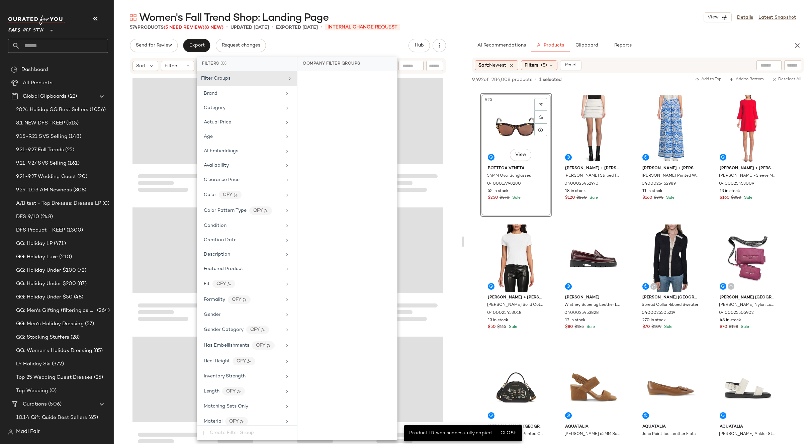
click at [283, 53] on div "Send for Review Export Request changes Hub Send for Review External Review Inte…" at bounding box center [288, 241] width 348 height 405
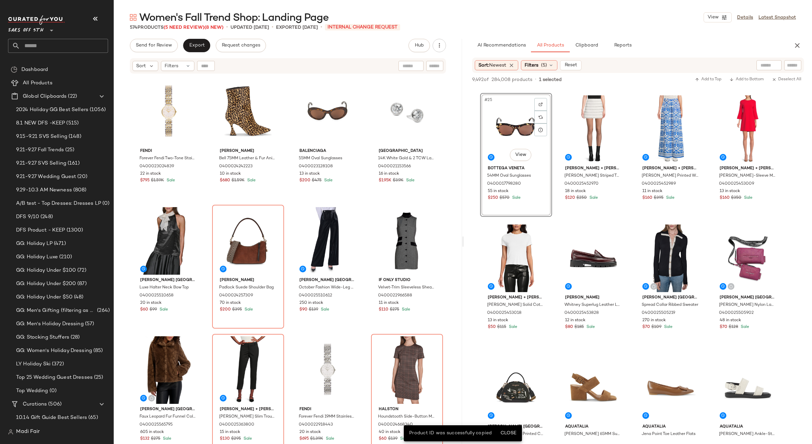
click at [206, 68] on div at bounding box center [206, 66] width 18 height 10
paste input "**********"
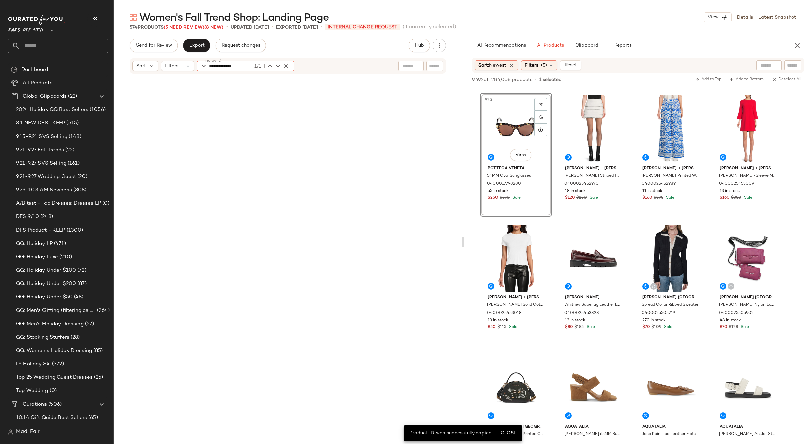
scroll to position [2066, 0]
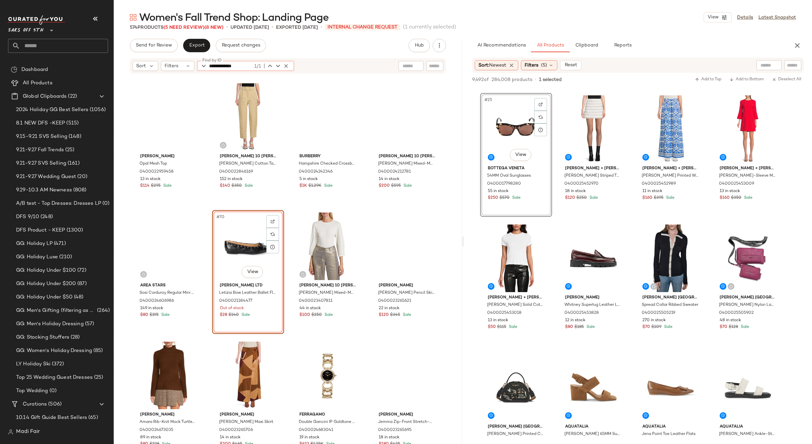
type input "**********"
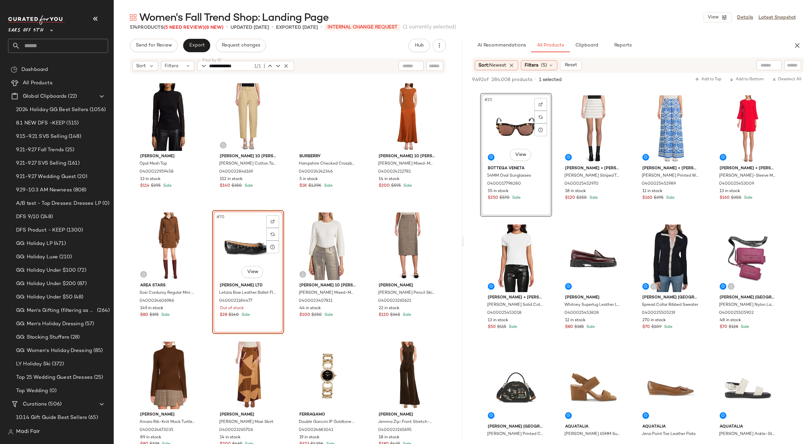
click at [302, 55] on div "**********" at bounding box center [288, 241] width 348 height 405
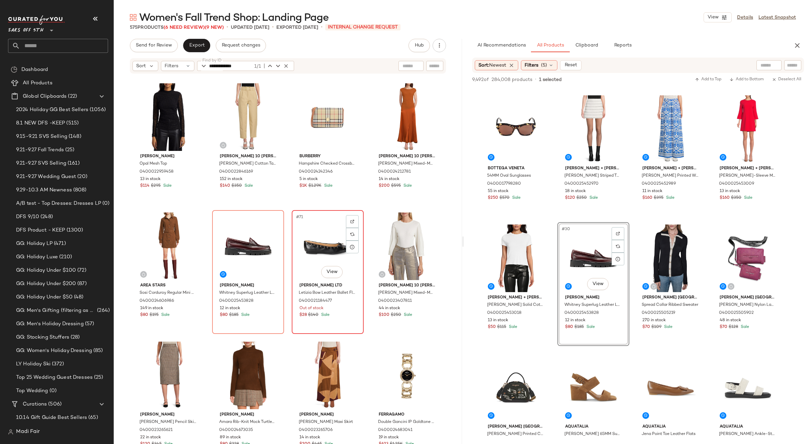
click at [318, 241] on div "#71 View" at bounding box center [327, 246] width 67 height 68
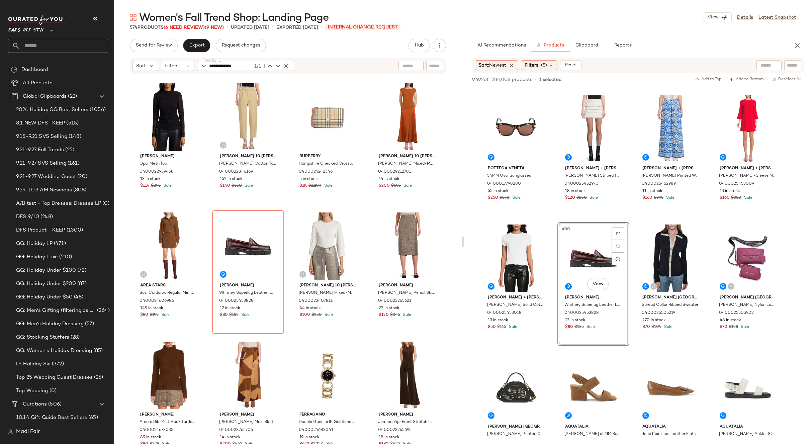
click at [284, 65] on icon "button" at bounding box center [286, 66] width 6 height 6
click at [182, 63] on div "Filters" at bounding box center [177, 66] width 33 height 10
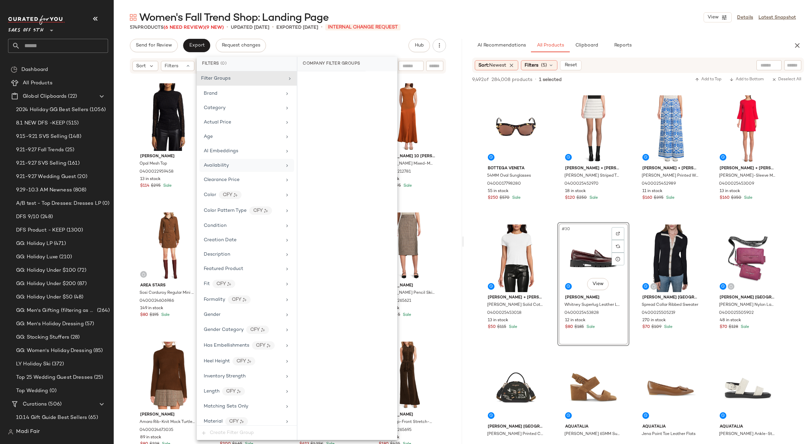
click at [245, 166] on div "Availability" at bounding box center [243, 165] width 78 height 7
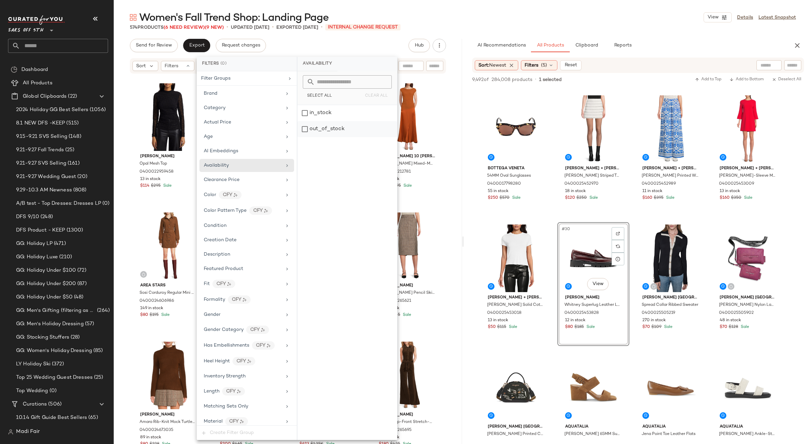
click at [320, 131] on div "out_of_stock" at bounding box center [347, 129] width 100 height 16
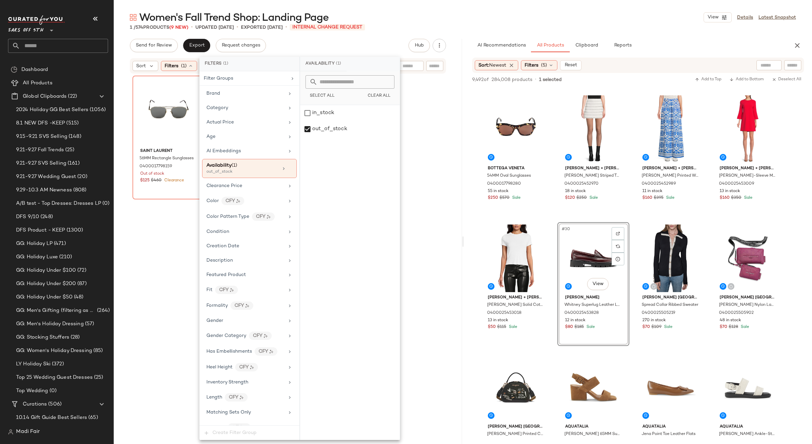
click at [333, 45] on div "Send for Review Export Request changes Hub Send for Review External Review Inte…" at bounding box center [288, 45] width 316 height 13
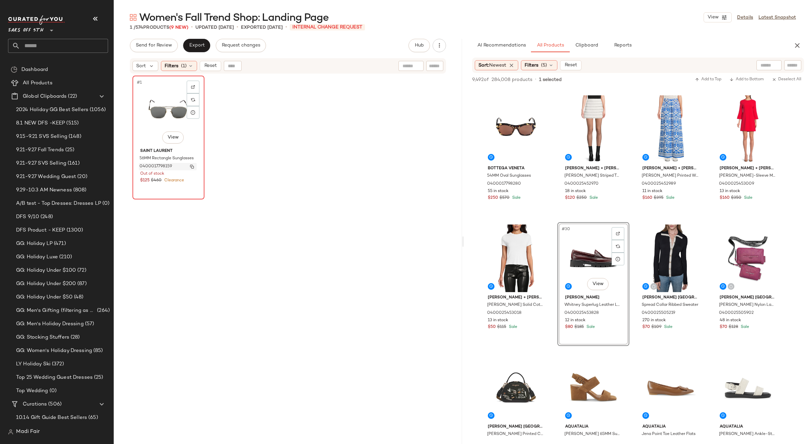
click at [190, 166] on img "button" at bounding box center [192, 167] width 4 height 4
click at [186, 66] on span "(1)" at bounding box center [184, 66] width 6 height 7
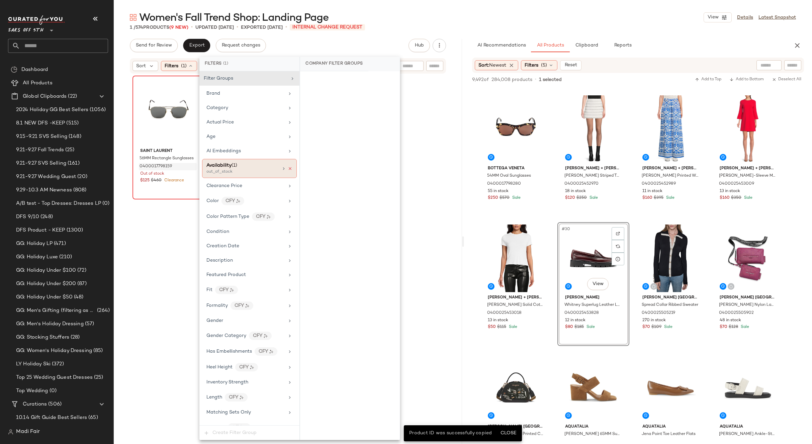
click at [288, 166] on icon at bounding box center [290, 168] width 5 height 5
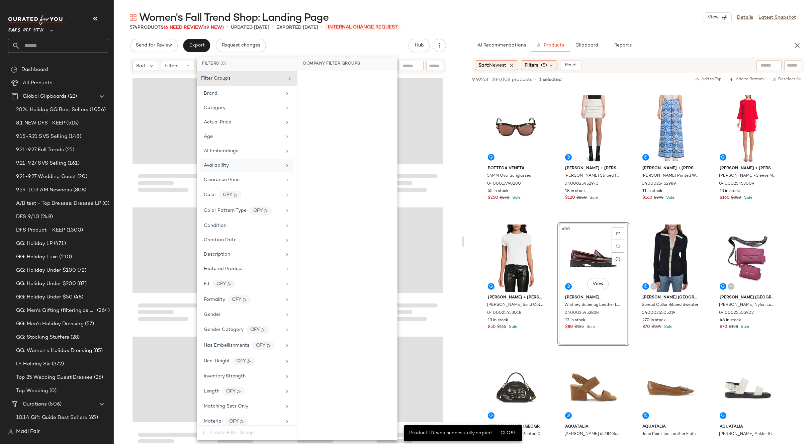
click at [297, 48] on div "Send for Review Export Request changes Hub Send for Review External Review Inte…" at bounding box center [288, 45] width 316 height 13
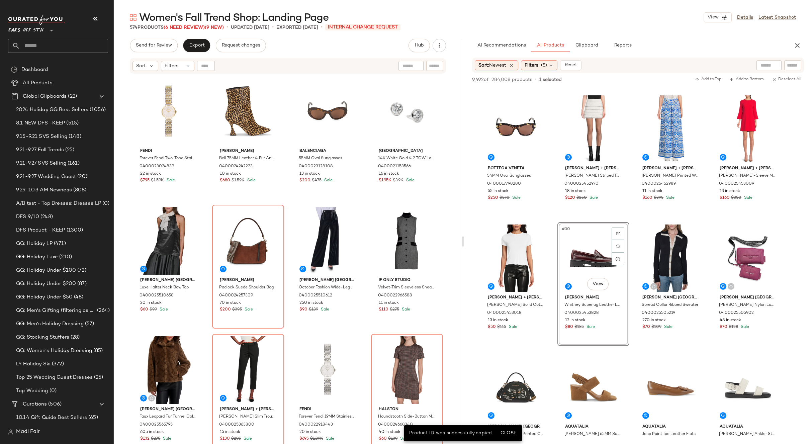
click at [213, 66] on div at bounding box center [206, 66] width 18 height 10
paste input "**********"
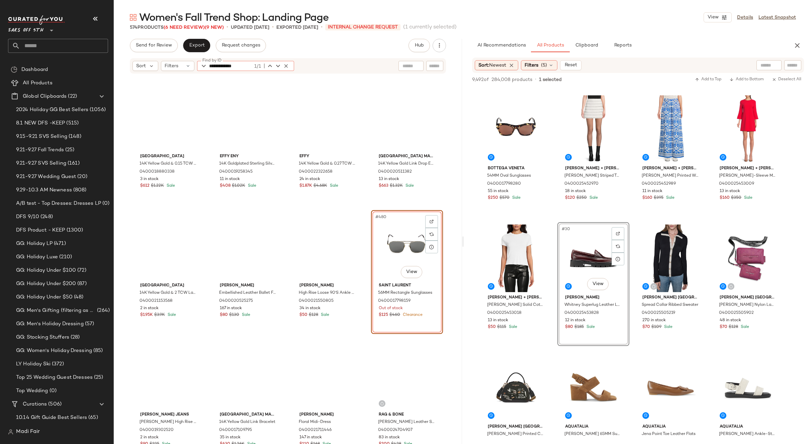
type input "**********"
click at [308, 53] on div "**********" at bounding box center [288, 241] width 348 height 405
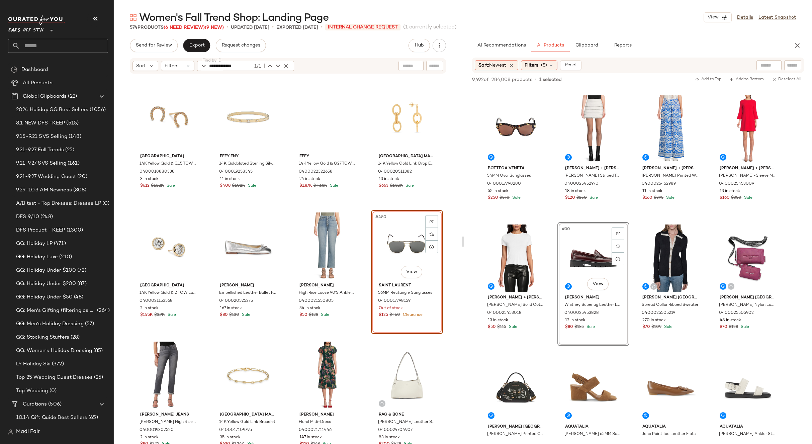
click at [400, 241] on div "#480 View" at bounding box center [406, 246] width 67 height 68
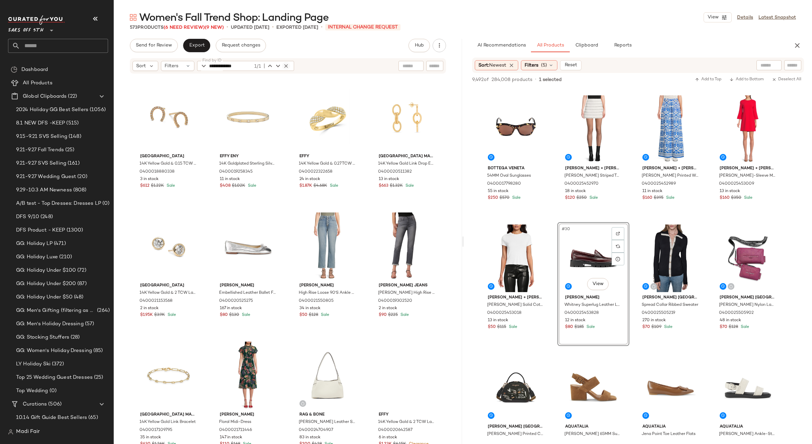
click at [287, 65] on icon "button" at bounding box center [286, 66] width 6 height 6
click at [309, 53] on div "Send for Review Export Request changes Hub Send for Review External Review Inte…" at bounding box center [288, 241] width 348 height 405
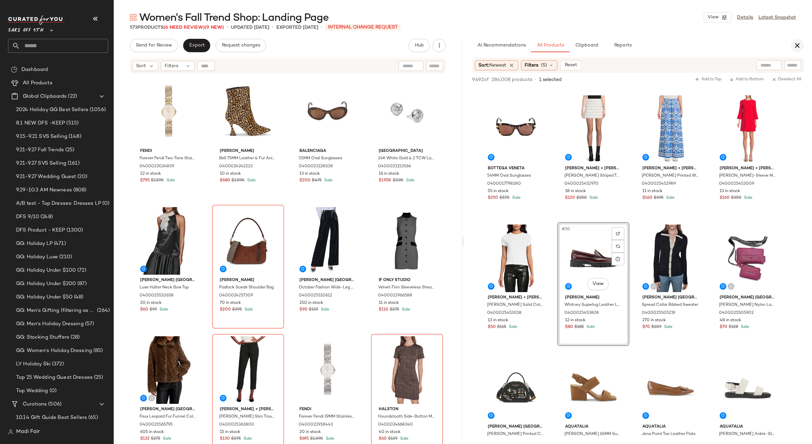
click at [796, 46] on icon "button" at bounding box center [797, 45] width 8 height 8
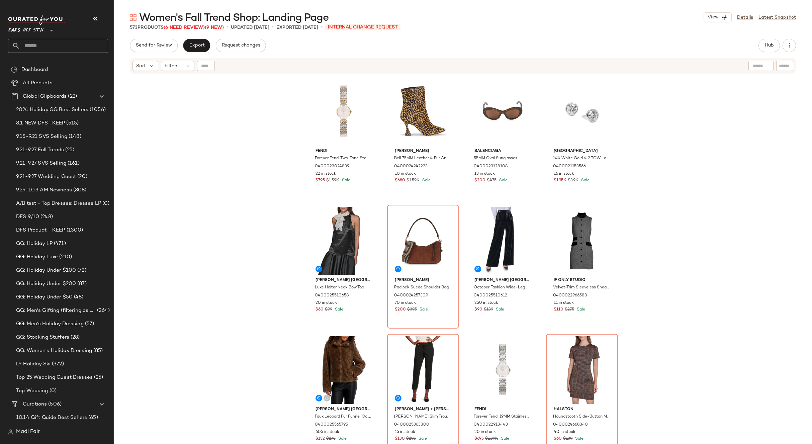
drag, startPoint x: 255, startPoint y: 114, endPoint x: 206, endPoint y: 71, distance: 65.9
click at [255, 114] on div "Fendi Forever Fendi Two-Tone Stainless Steel & 0.02 TCW Diamond Bracelet Watch/…" at bounding box center [463, 267] width 698 height 386
click at [195, 49] on button "Export" at bounding box center [196, 45] width 27 height 13
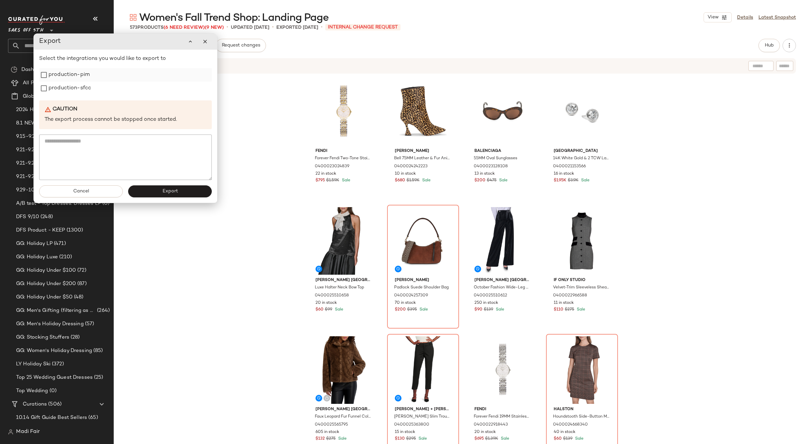
drag, startPoint x: 106, startPoint y: 88, endPoint x: 95, endPoint y: 77, distance: 15.6
click at [106, 88] on div "production-sfcc" at bounding box center [125, 88] width 173 height 13
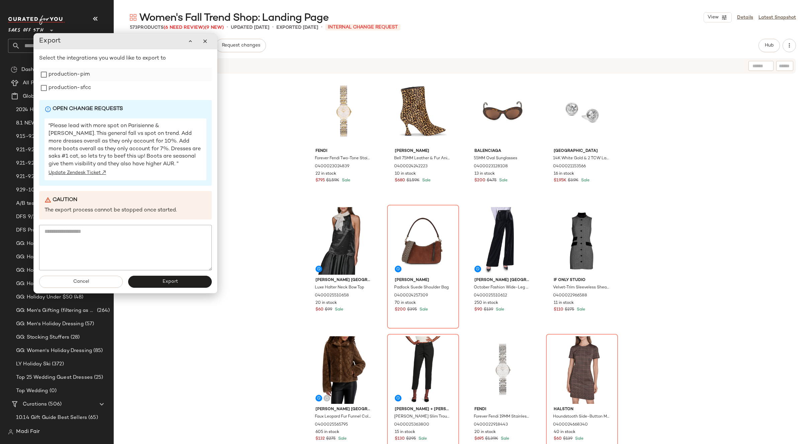
click at [95, 77] on div "production-pim" at bounding box center [125, 74] width 173 height 13
click at [74, 89] on label "production-sfcc" at bounding box center [70, 87] width 42 height 13
click at [75, 76] on label "production-pim" at bounding box center [69, 74] width 41 height 13
click at [152, 283] on button "Export" at bounding box center [170, 282] width 84 height 12
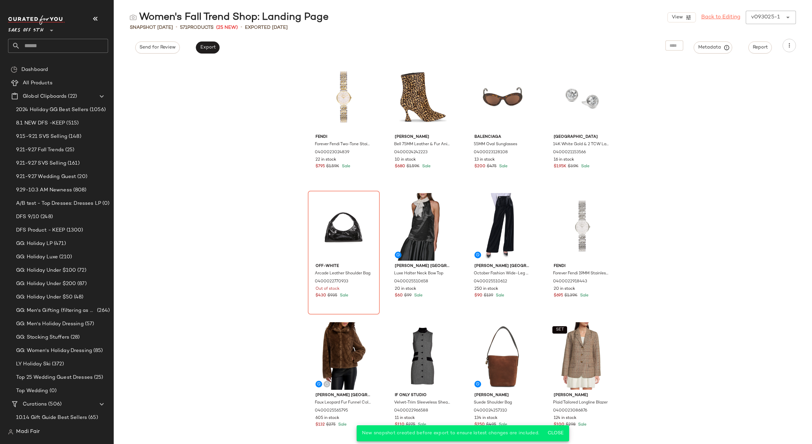
click at [716, 16] on link "Back to Editing" at bounding box center [720, 17] width 39 height 8
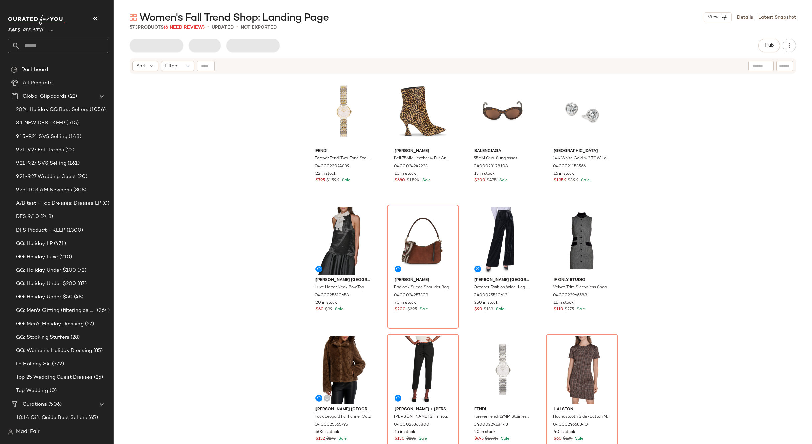
click at [284, 225] on div "Fendi Forever Fendi Two-Tone Stainless Steel & 0.02 TCW Diamond Bracelet Watch/…" at bounding box center [463, 267] width 698 height 386
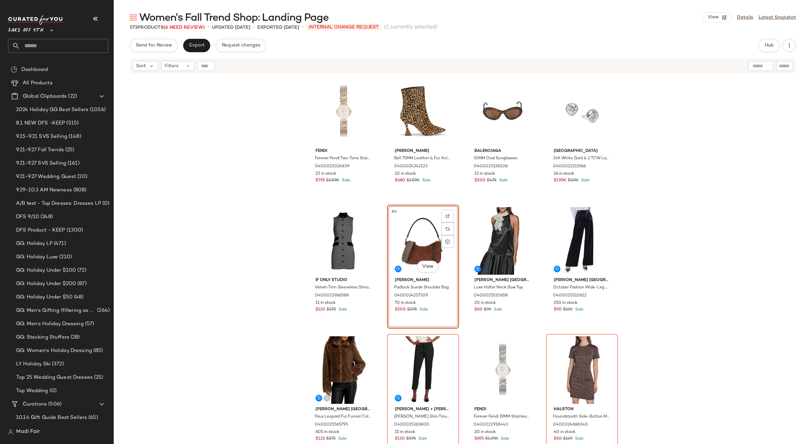
click at [651, 240] on div "Fendi Forever Fendi Two-Tone Stainless Steel & 0.02 TCW Diamond Bracelet Watch/…" at bounding box center [463, 267] width 698 height 386
click at [193, 43] on span "Export" at bounding box center [197, 45] width 16 height 5
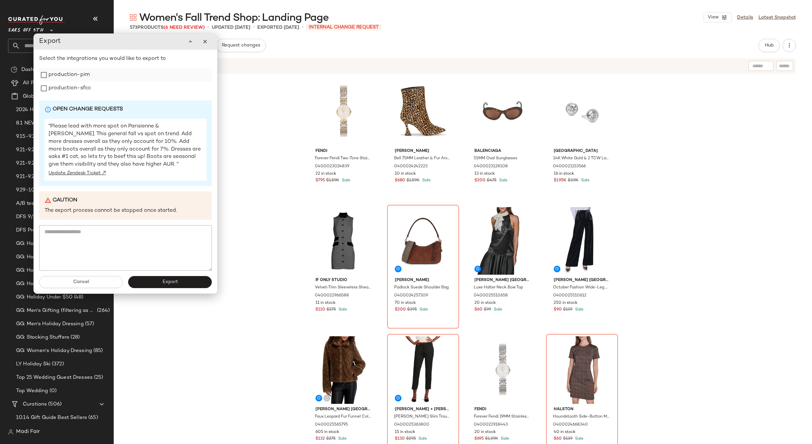
click at [66, 77] on label "production-pim" at bounding box center [69, 74] width 41 height 13
click at [69, 88] on label "production-sfcc" at bounding box center [70, 88] width 42 height 13
click at [160, 280] on button "Export" at bounding box center [170, 282] width 84 height 12
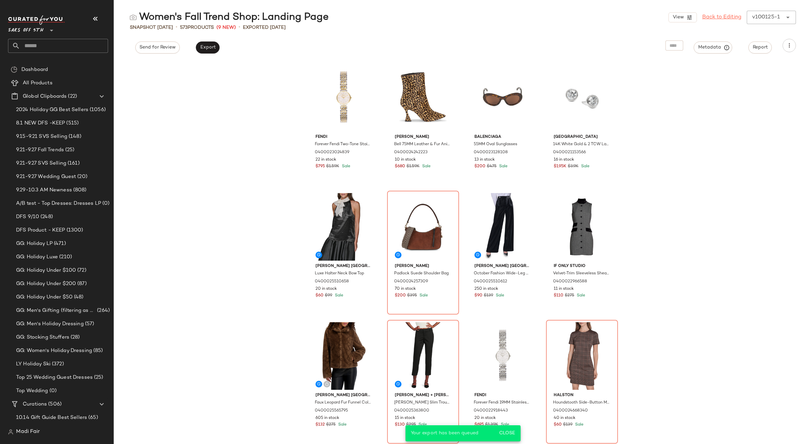
click at [725, 15] on link "Back to Editing" at bounding box center [721, 17] width 39 height 8
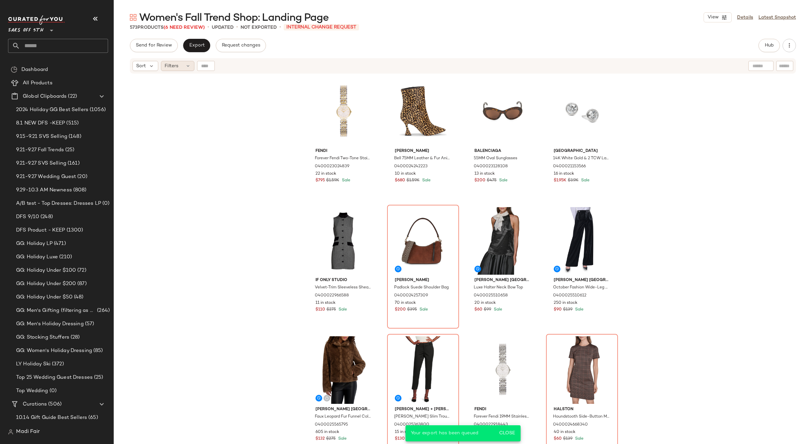
drag, startPoint x: 253, startPoint y: 166, endPoint x: 188, endPoint y: 63, distance: 121.8
click at [252, 165] on div "Fendi Forever Fendi Two-Tone Stainless Steel & 0.02 TCW Diamond Bracelet Watch/…" at bounding box center [463, 267] width 698 height 386
click at [788, 44] on icon "button" at bounding box center [789, 45] width 7 height 7
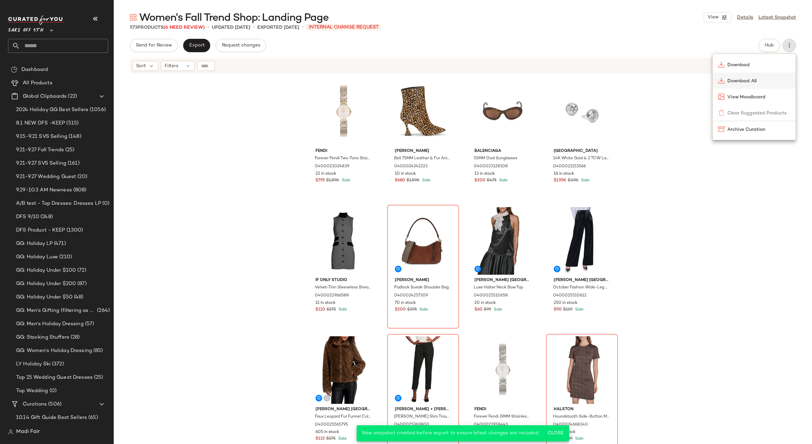
click at [749, 85] on div "Download All" at bounding box center [754, 81] width 83 height 16
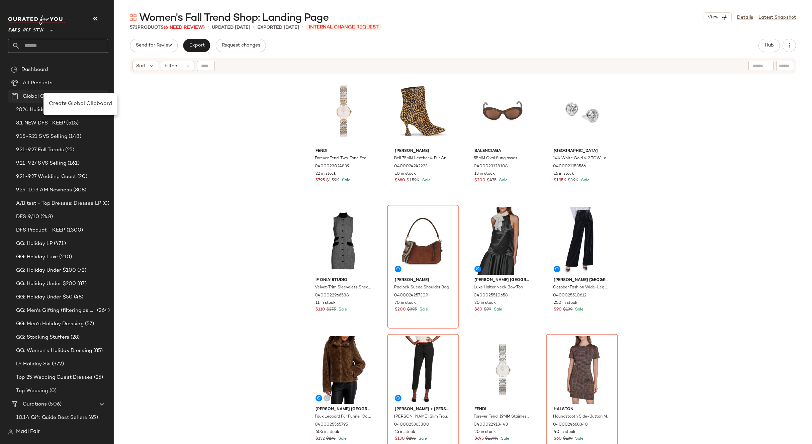
click at [70, 101] on span "Create Global Clipboard" at bounding box center [80, 104] width 63 height 6
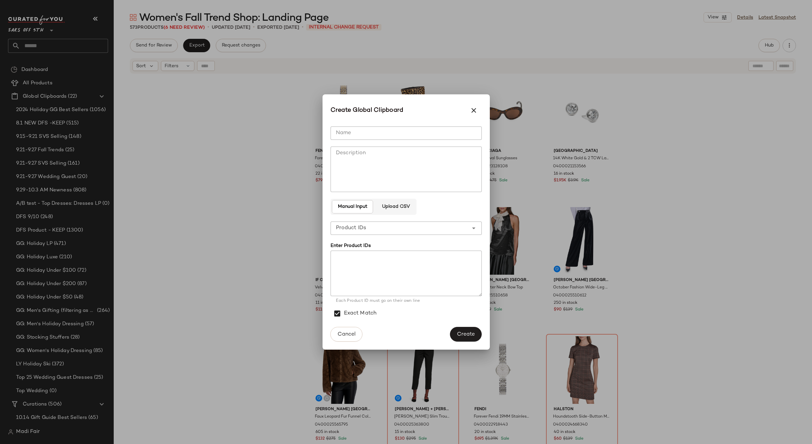
click at [358, 131] on input "Name" at bounding box center [406, 132] width 151 height 13
click at [474, 106] on icon "button" at bounding box center [474, 110] width 8 height 8
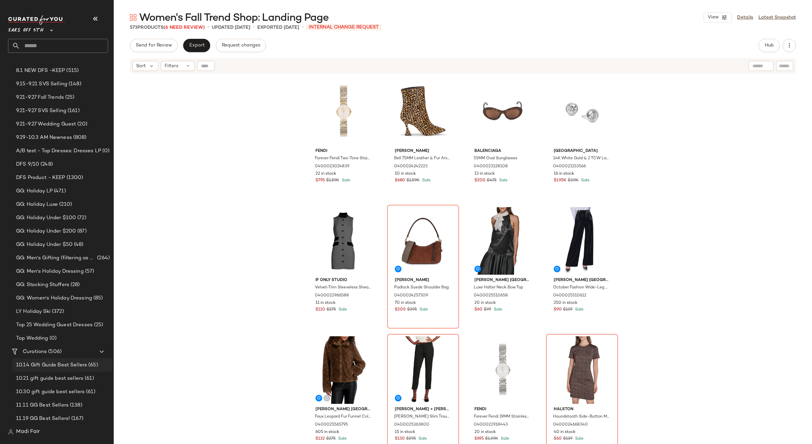
scroll to position [167, 0]
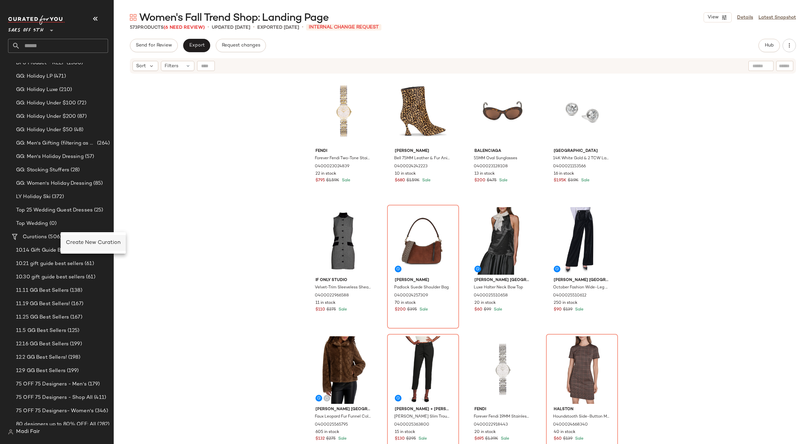
click at [77, 241] on span "Create New Curation" at bounding box center [93, 243] width 55 height 6
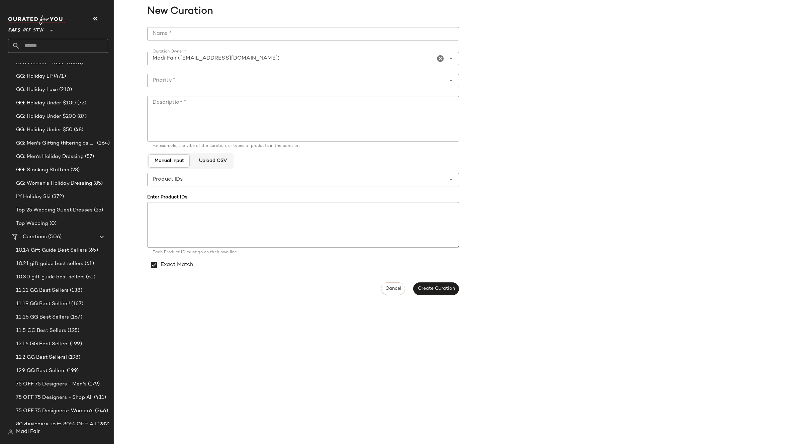
click at [199, 35] on input "Name *" at bounding box center [303, 33] width 312 height 13
type input "**********"
click at [194, 82] on input "Priority *" at bounding box center [296, 81] width 298 height 8
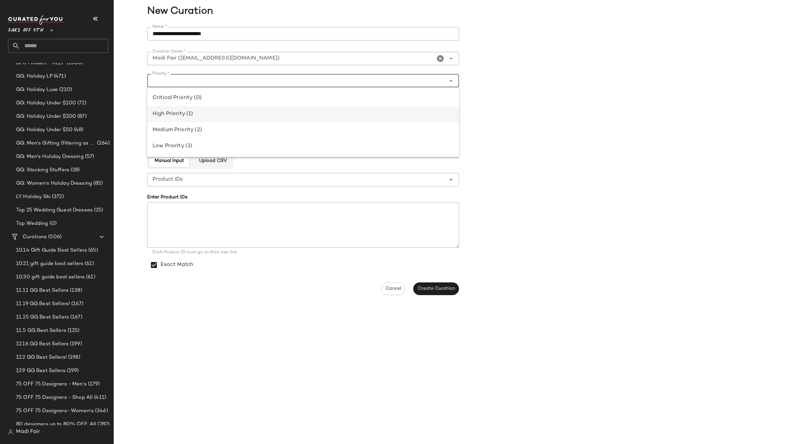
click at [188, 116] on div "High Priority (1)" at bounding box center [303, 114] width 301 height 8
type input "**********"
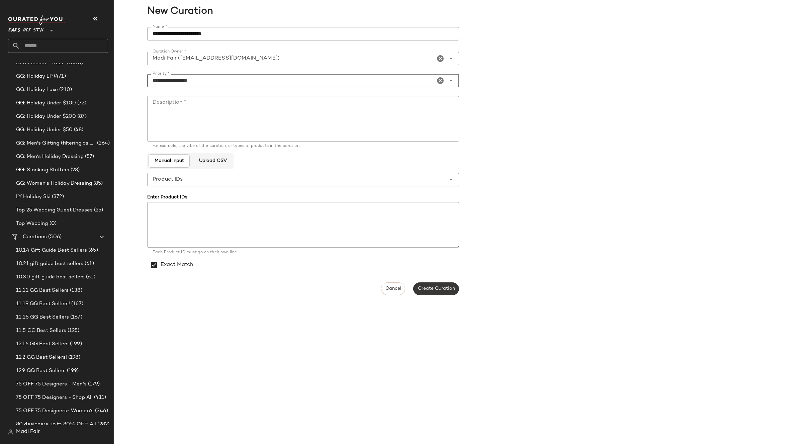
click at [433, 289] on span "Create Curation" at bounding box center [435, 288] width 37 height 5
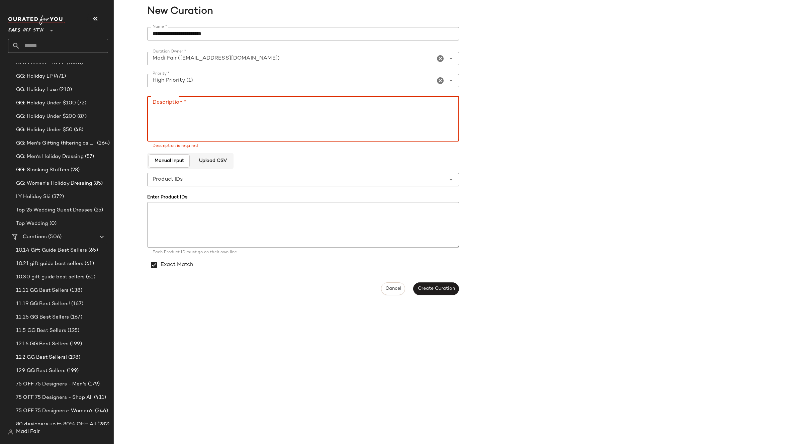
click at [188, 115] on textarea "Description *" at bounding box center [303, 118] width 312 height 45
drag, startPoint x: 199, startPoint y: 35, endPoint x: 147, endPoint y: 37, distance: 52.2
click at [147, 37] on div "**********" at bounding box center [463, 161] width 698 height 276
click at [181, 103] on textarea "Description *" at bounding box center [303, 118] width 312 height 45
paste textarea "**********"
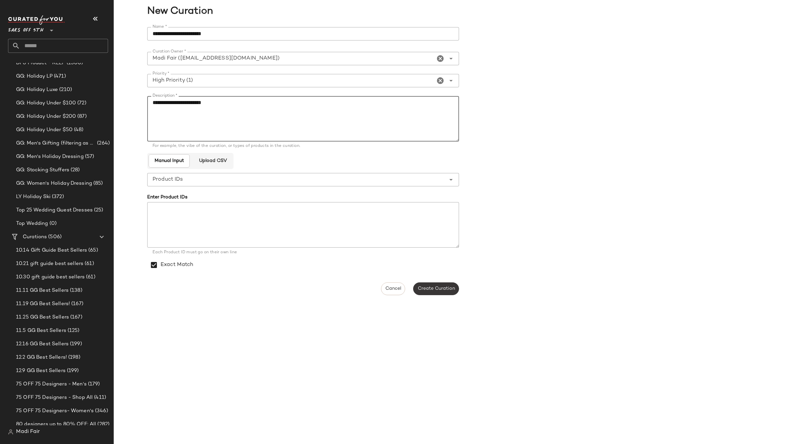
type textarea "**********"
drag, startPoint x: 449, startPoint y: 294, endPoint x: 451, endPoint y: 281, distance: 12.9
click at [449, 293] on button "Create Curation" at bounding box center [435, 288] width 45 height 13
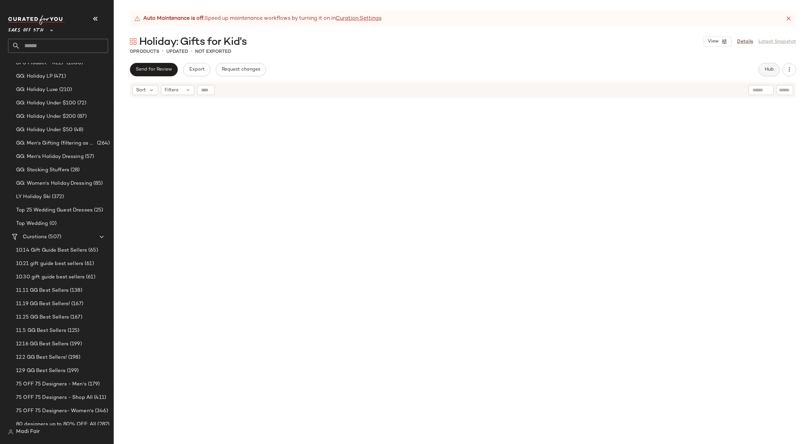
click at [770, 71] on span "Hub" at bounding box center [768, 69] width 9 height 5
click at [531, 91] on icon at bounding box center [532, 89] width 5 height 5
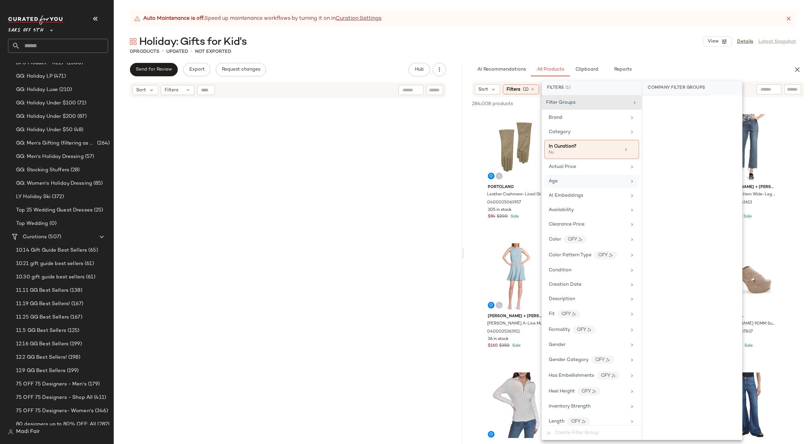
click at [578, 182] on div "Age" at bounding box center [588, 181] width 78 height 7
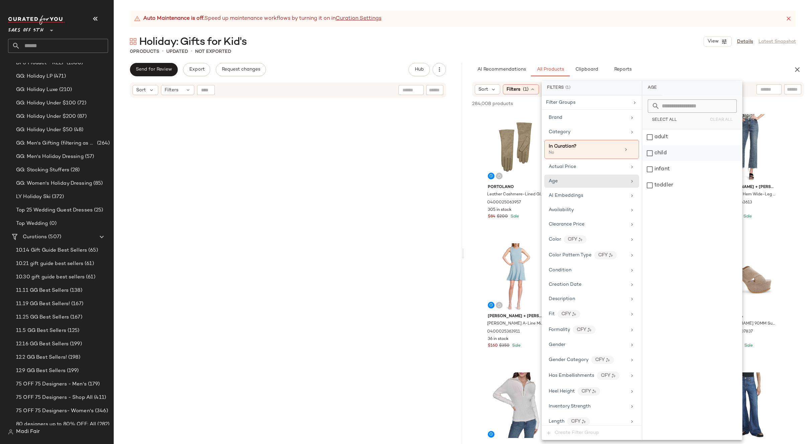
click at [672, 151] on div "child" at bounding box center [692, 153] width 100 height 16
click at [668, 167] on div "infant" at bounding box center [692, 169] width 100 height 16
click at [669, 183] on div "toddler" at bounding box center [692, 185] width 100 height 16
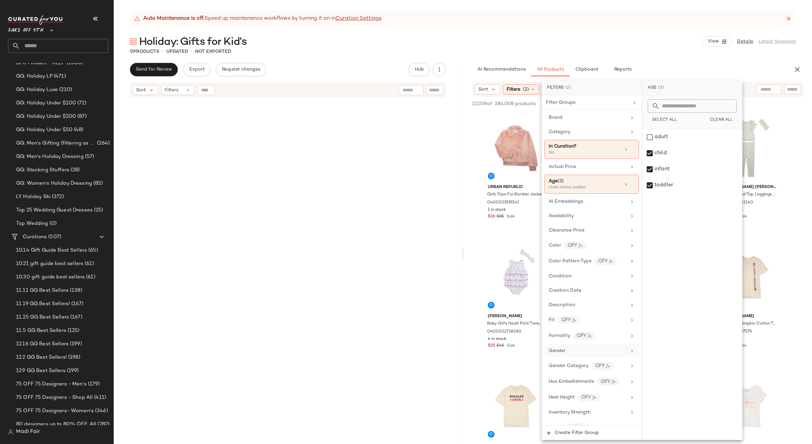
click at [564, 353] on span "Gender" at bounding box center [557, 350] width 17 height 5
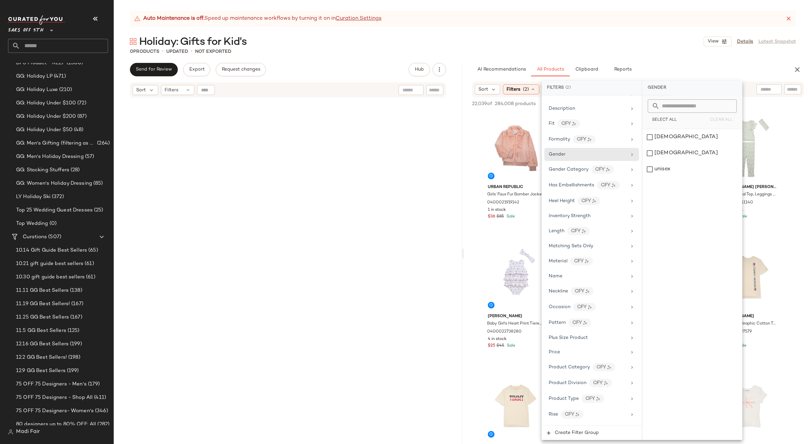
scroll to position [284, 0]
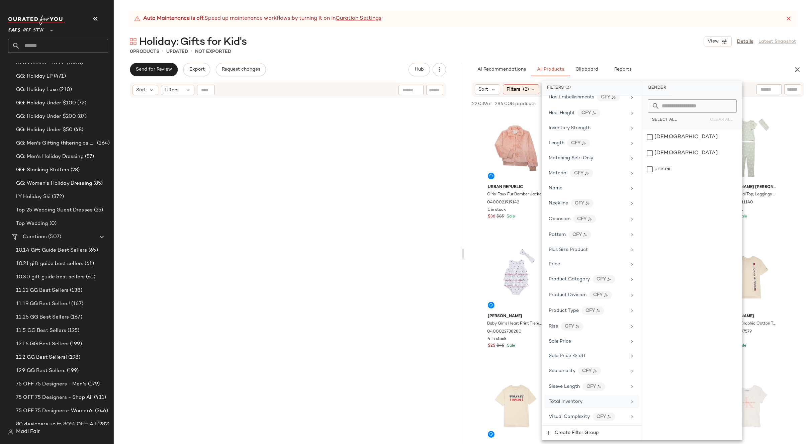
click at [572, 398] on div "Total Inventory" at bounding box center [566, 401] width 34 height 7
click at [688, 120] on button "At least 1" at bounding box center [692, 117] width 89 height 9
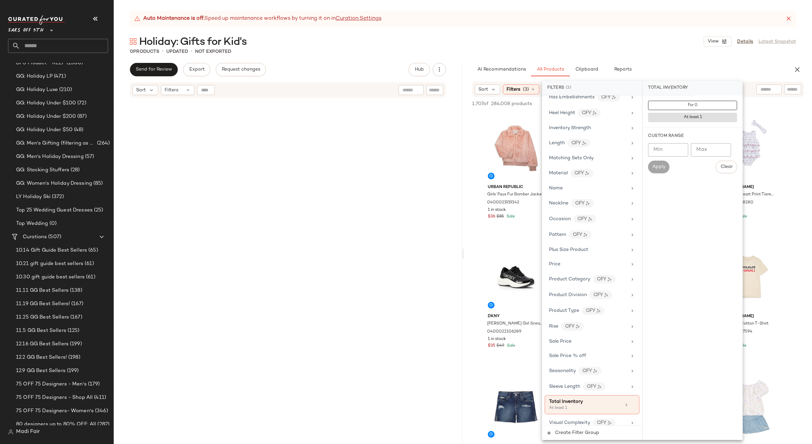
click at [297, 128] on div at bounding box center [287, 280] width 310 height 361
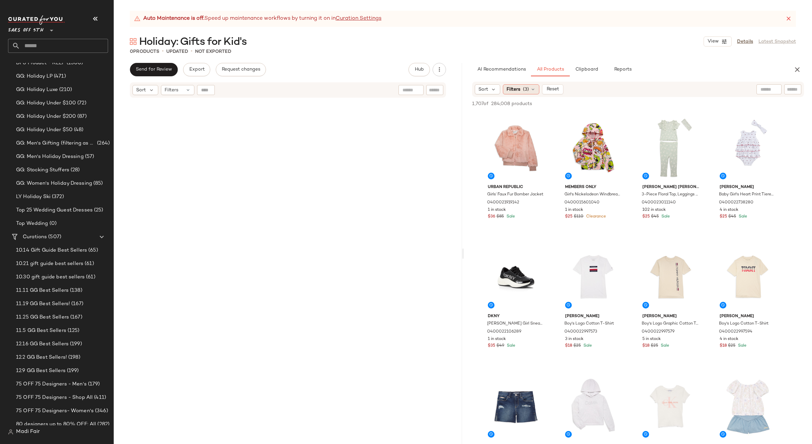
click at [532, 88] on icon at bounding box center [532, 89] width 5 height 5
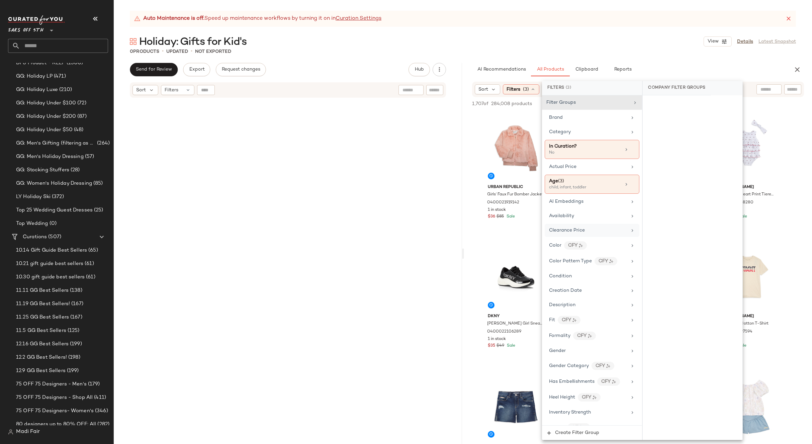
click at [596, 230] on div "Clearance Price" at bounding box center [588, 230] width 78 height 7
click at [694, 115] on div "Not on clearance" at bounding box center [692, 116] width 94 height 12
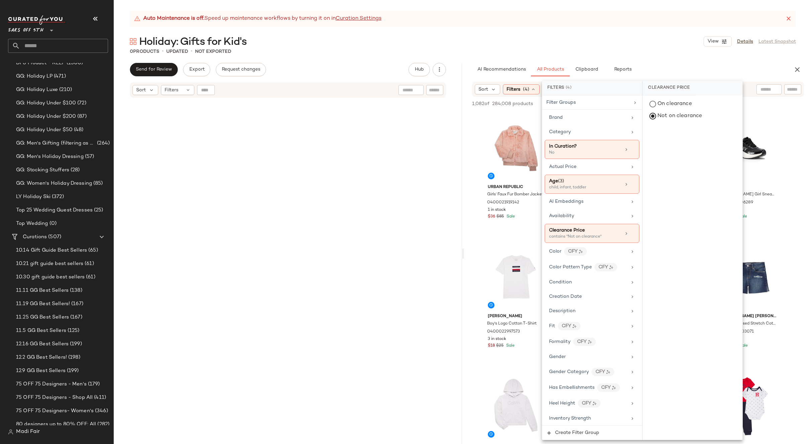
click at [617, 37] on div "Holiday: Gifts for Kid's View Details Latest Snapshot" at bounding box center [463, 41] width 698 height 13
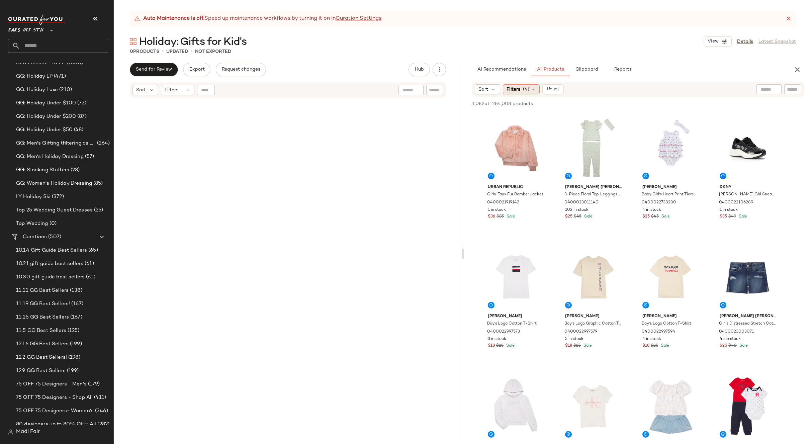
click at [531, 90] on icon at bounding box center [533, 89] width 5 height 5
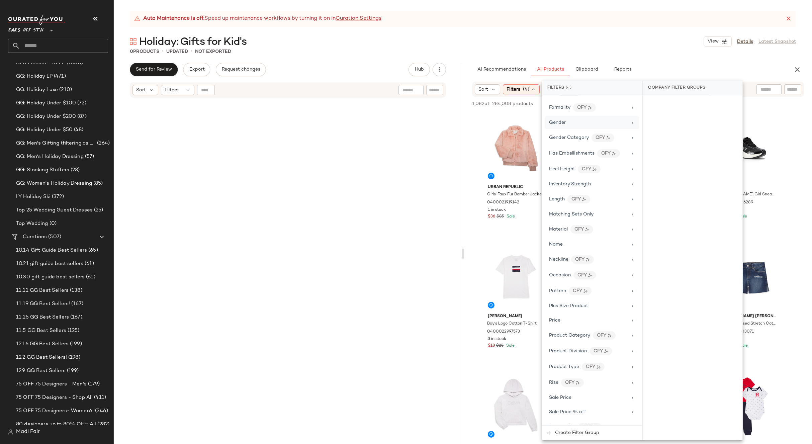
scroll to position [296, 0]
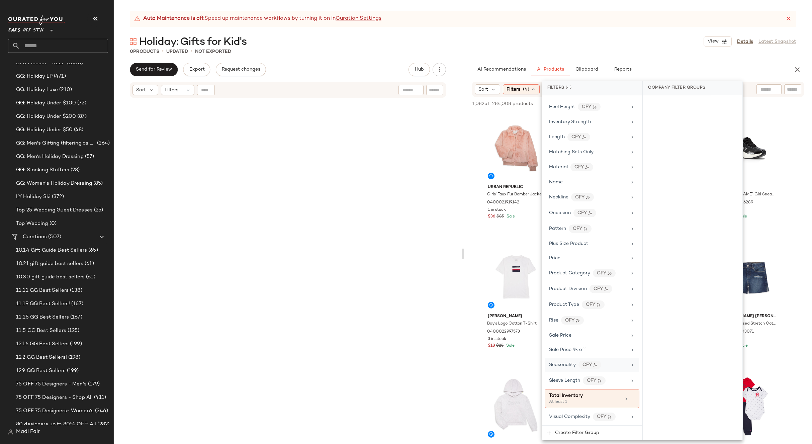
click at [572, 367] on span "Seasonality" at bounding box center [562, 364] width 27 height 5
click at [670, 153] on div "fall" at bounding box center [693, 153] width 100 height 16
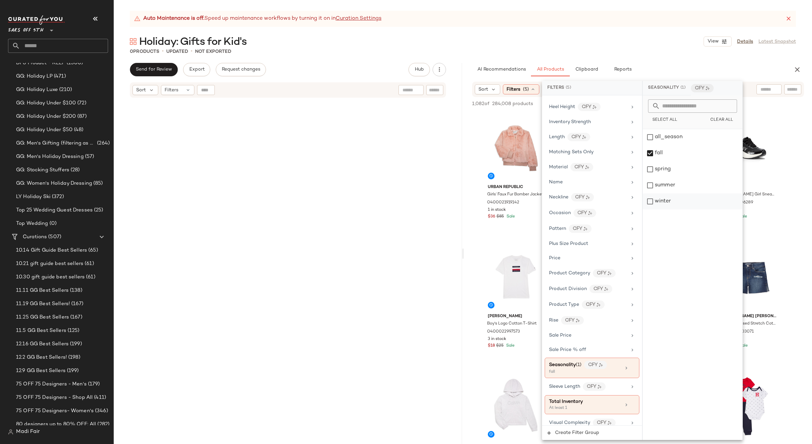
click at [668, 200] on div "winter" at bounding box center [693, 201] width 100 height 16
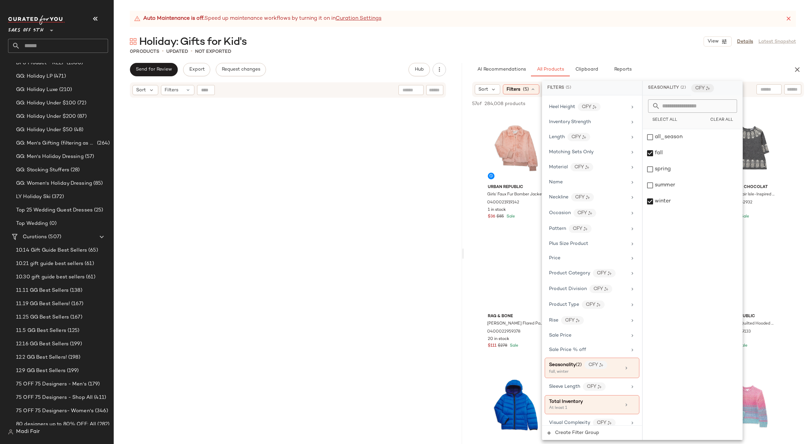
click at [625, 30] on div "Auto Maintenance is off. Speed up maintenance workflows by turning it on in Cur…" at bounding box center [463, 227] width 698 height 433
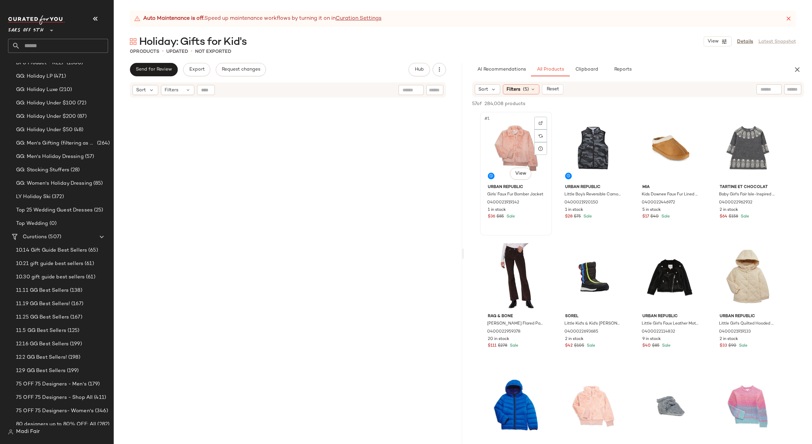
click at [522, 140] on div "#1 View" at bounding box center [515, 148] width 67 height 68
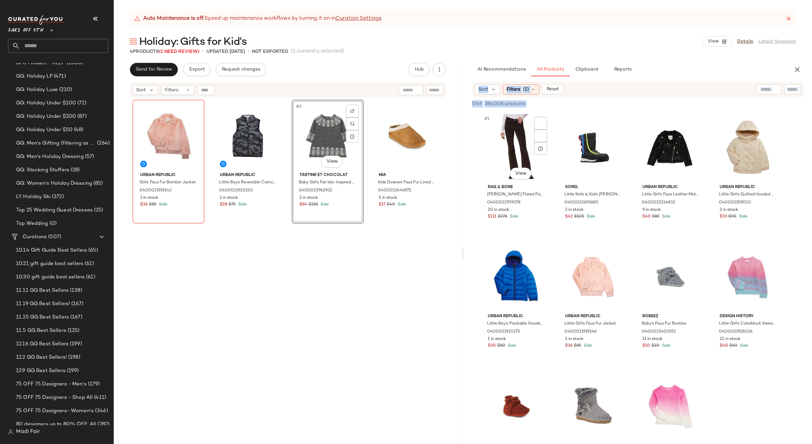
drag, startPoint x: 352, startPoint y: 164, endPoint x: 346, endPoint y: 164, distance: 5.4
click at [346, 164] on div "Send for Review Export Request changes Hub Send for Review External Review Inte…" at bounding box center [463, 253] width 698 height 381
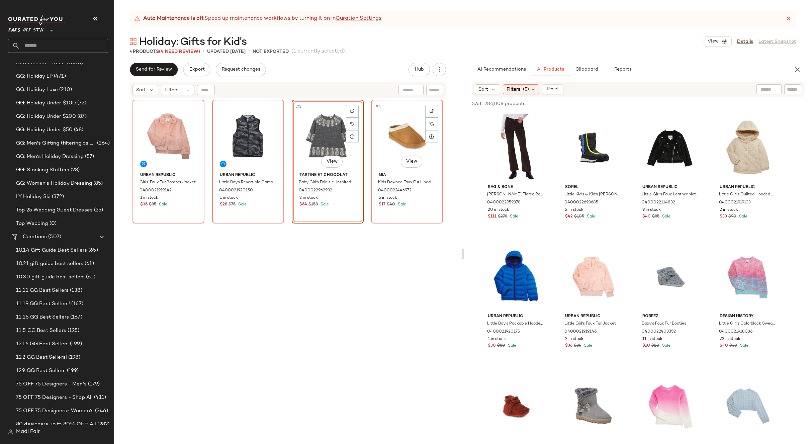
click at [387, 284] on div "#4 View Mia Kids Downee Faux Fur Lined Slippers 0400022446972 5 in stock $17 $4…" at bounding box center [407, 280] width 72 height 361
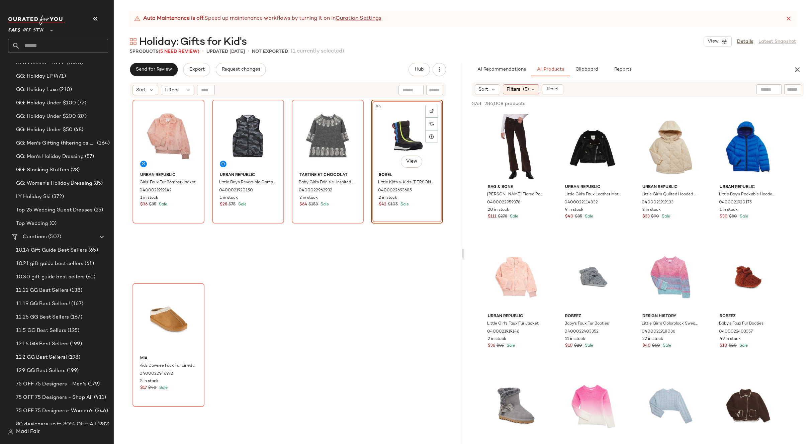
click at [387, 275] on div "#4 View Sorel Little Kid's & Kid's [PERSON_NAME] Puffy Mid Boots 0400022693685 …" at bounding box center [407, 189] width 72 height 178
click at [584, 140] on div "#2 View" at bounding box center [593, 148] width 67 height 68
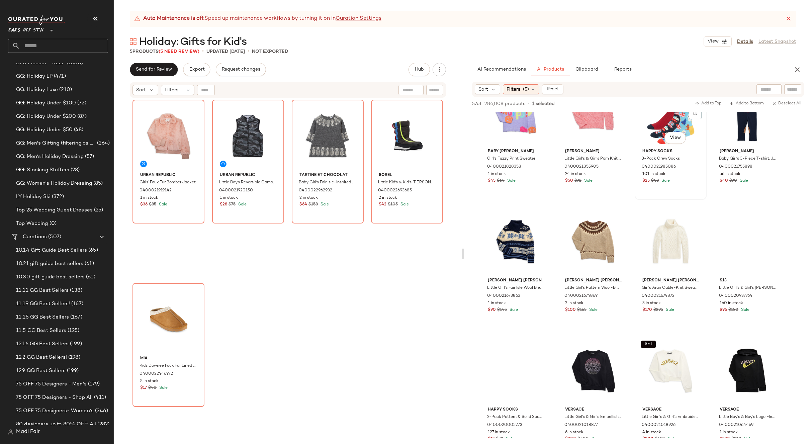
scroll to position [1070, 0]
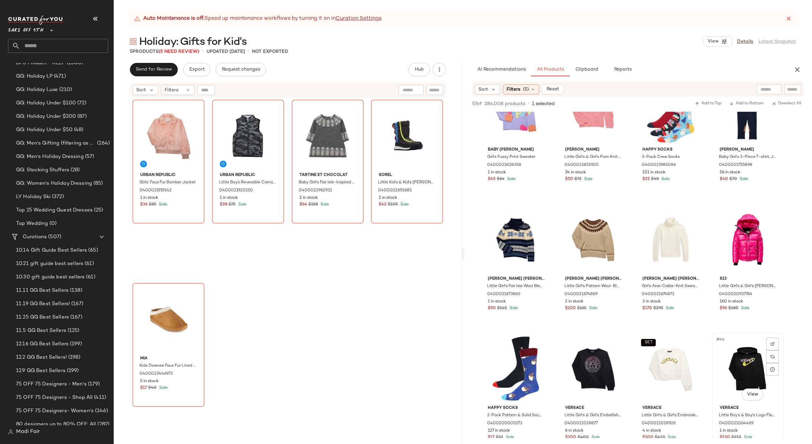
click at [740, 357] on div "#44 View" at bounding box center [747, 369] width 67 height 68
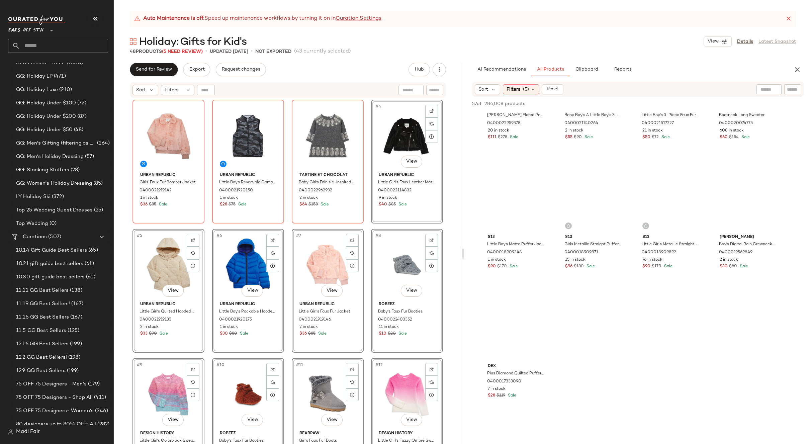
scroll to position [0, 0]
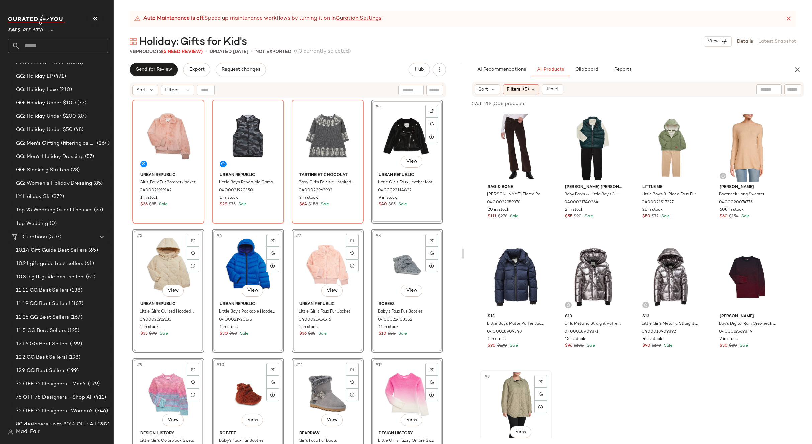
click at [507, 387] on div "#9 View" at bounding box center [515, 406] width 67 height 68
click at [732, 268] on div "#8 View" at bounding box center [747, 277] width 67 height 68
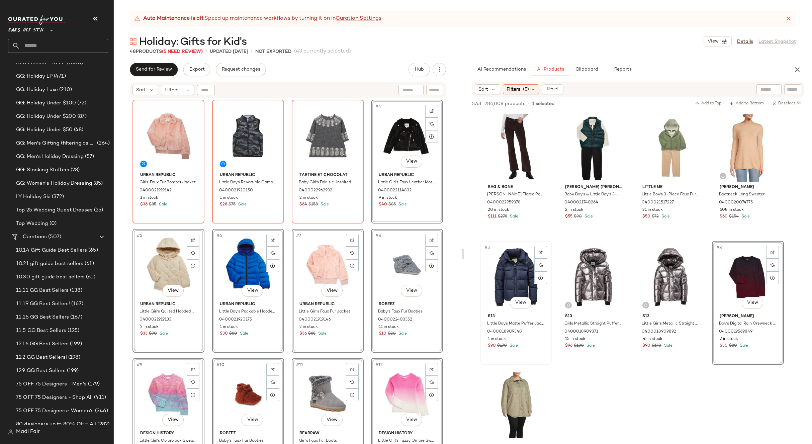
click at [491, 276] on div "#5 View" at bounding box center [515, 277] width 67 height 68
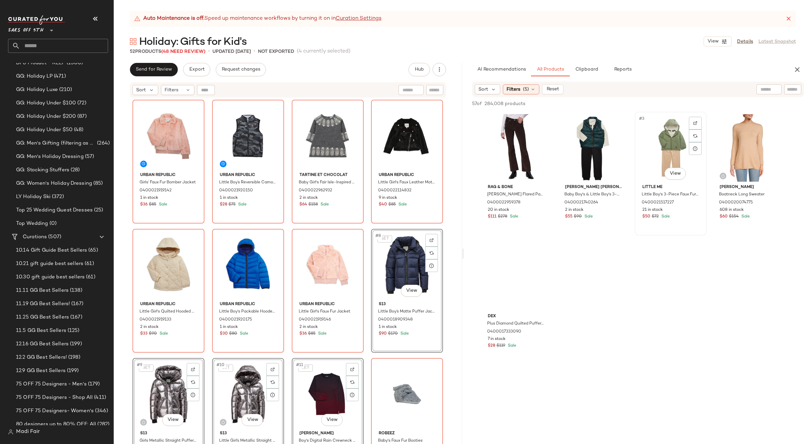
click at [674, 146] on div "#3 View" at bounding box center [670, 148] width 67 height 68
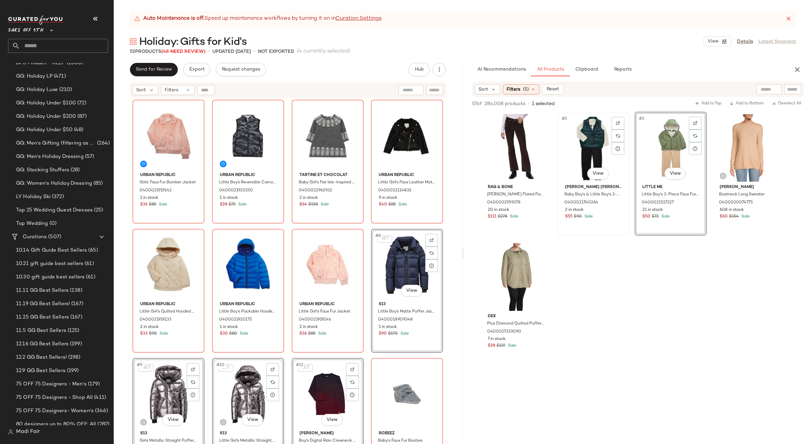
click at [588, 141] on div "#2 View" at bounding box center [593, 148] width 67 height 68
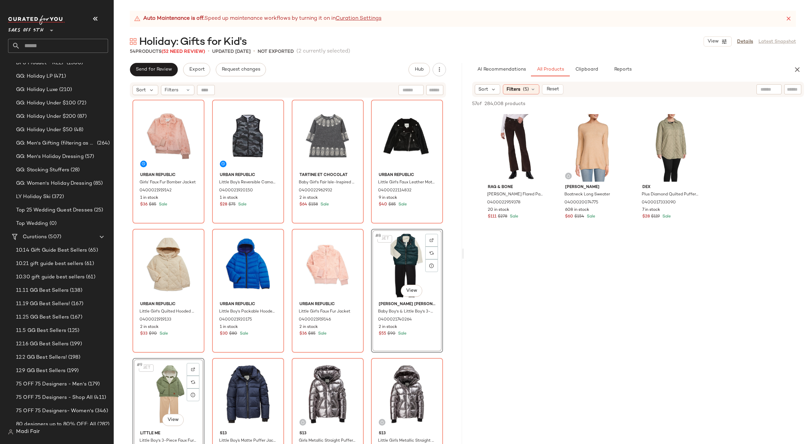
click at [532, 89] on icon at bounding box center [532, 89] width 5 height 5
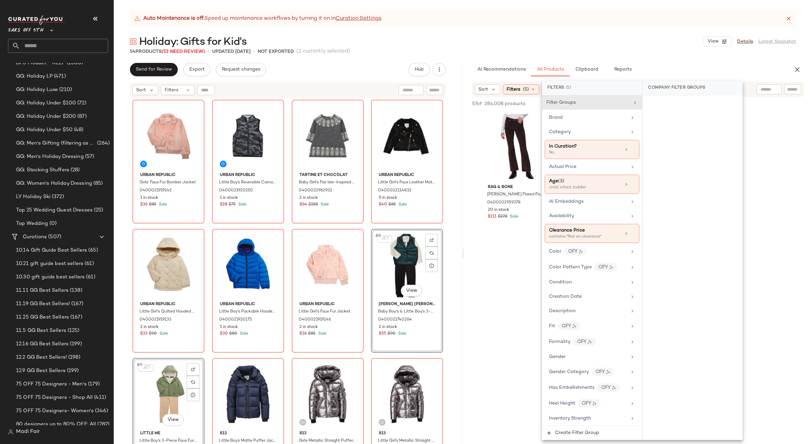
scroll to position [302, 0]
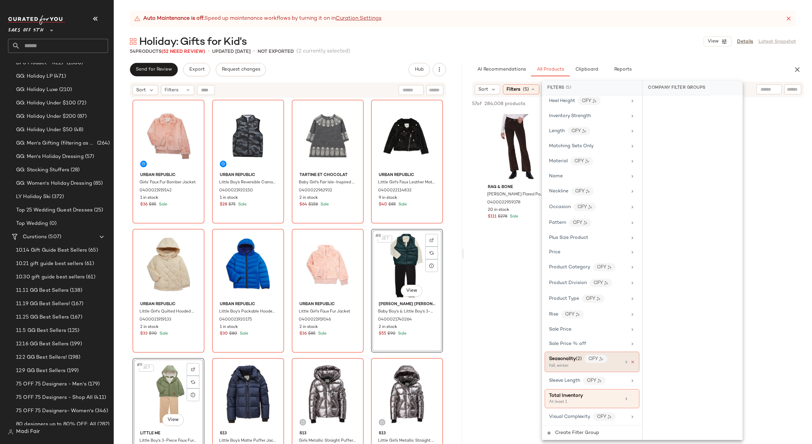
click at [630, 361] on icon at bounding box center [632, 362] width 5 height 5
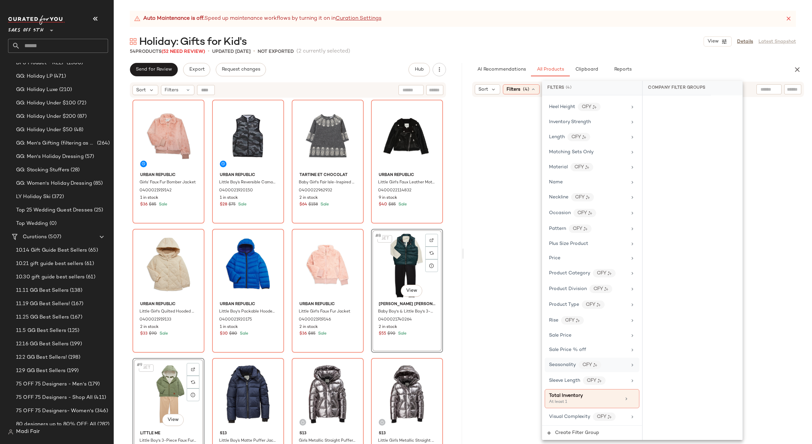
scroll to position [296, 0]
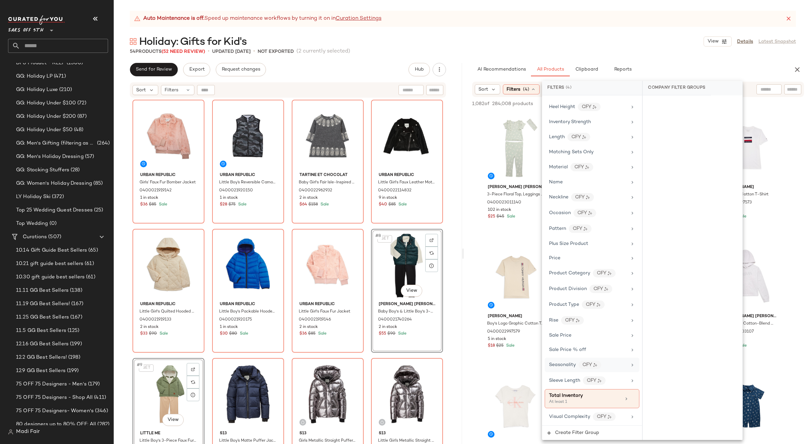
click at [607, 41] on div "Holiday: Gifts for Kid's View Details Latest Snapshot" at bounding box center [463, 41] width 698 height 13
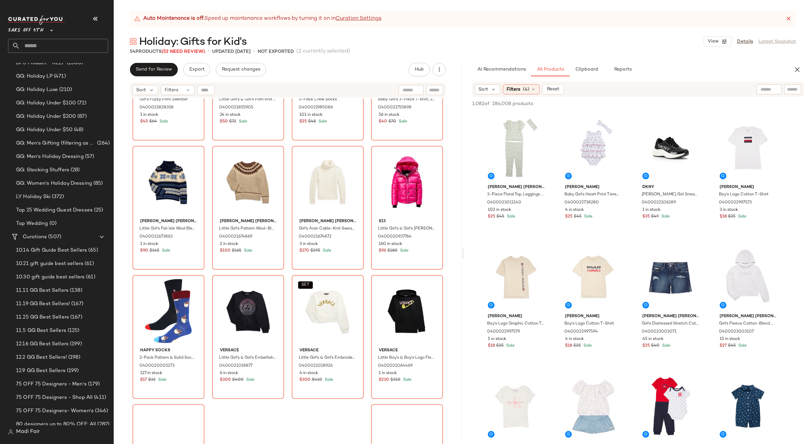
scroll to position [1447, 0]
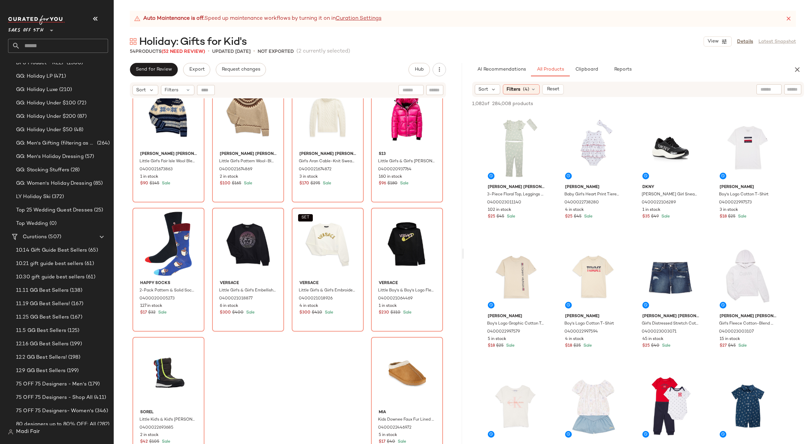
click at [793, 68] on icon "button" at bounding box center [797, 70] width 8 height 8
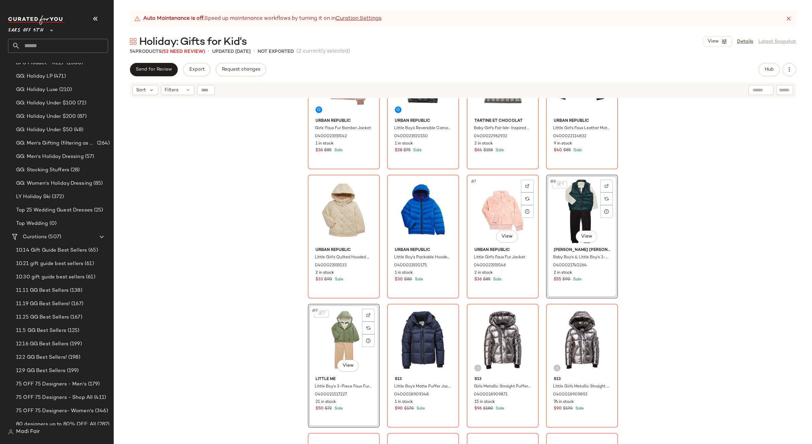
scroll to position [0, 0]
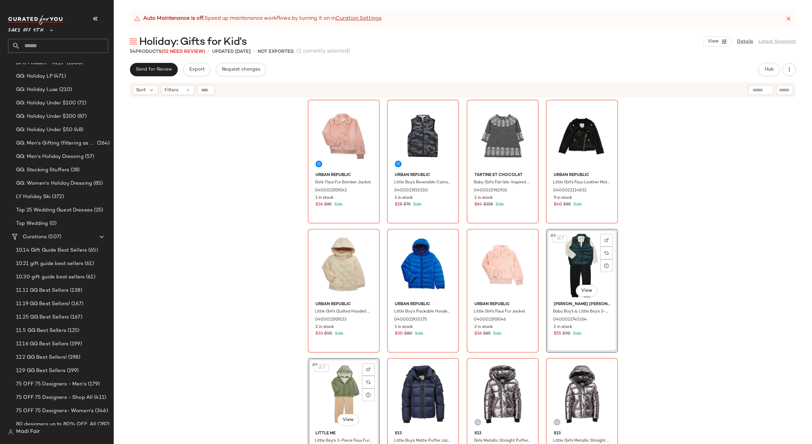
click at [658, 282] on div "Urban Republic Girls’ Faux Fur Bomber Jacket 0400021919142 1 in stock $36 $85 S…" at bounding box center [463, 279] width 698 height 362
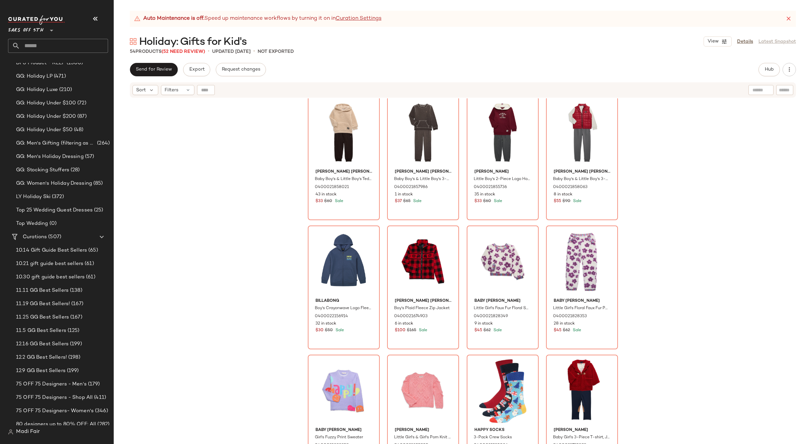
scroll to position [1042, 0]
click at [495, 260] on div "#39 View" at bounding box center [502, 261] width 67 height 68
click at [586, 244] on div "#40 View" at bounding box center [581, 261] width 67 height 68
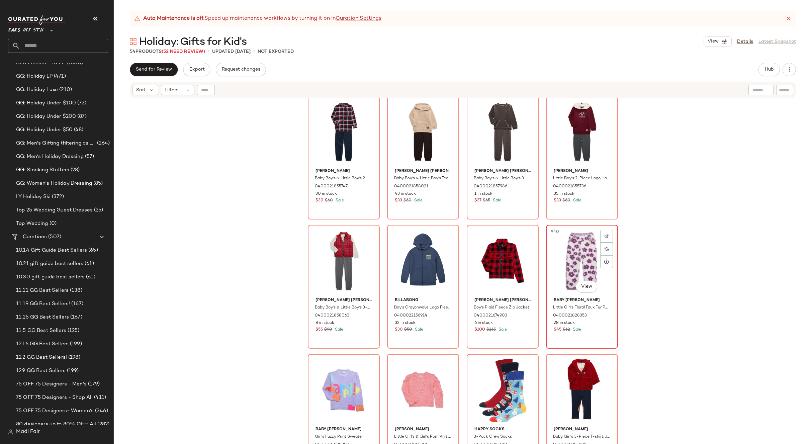
click at [564, 255] on div "#40 View" at bounding box center [581, 261] width 67 height 68
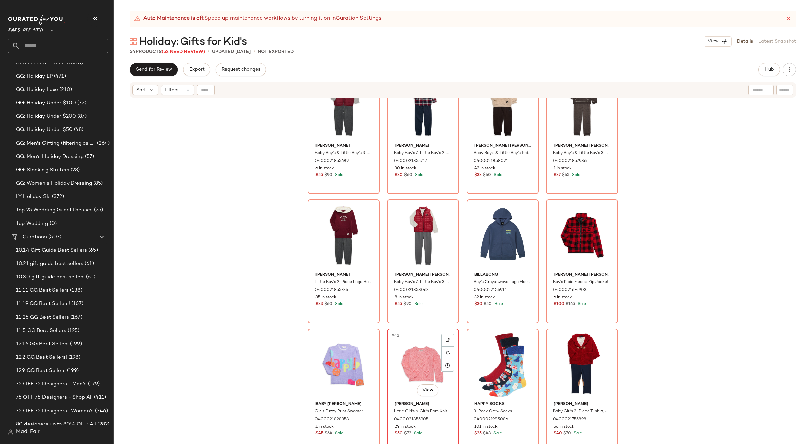
scroll to position [1143, 0]
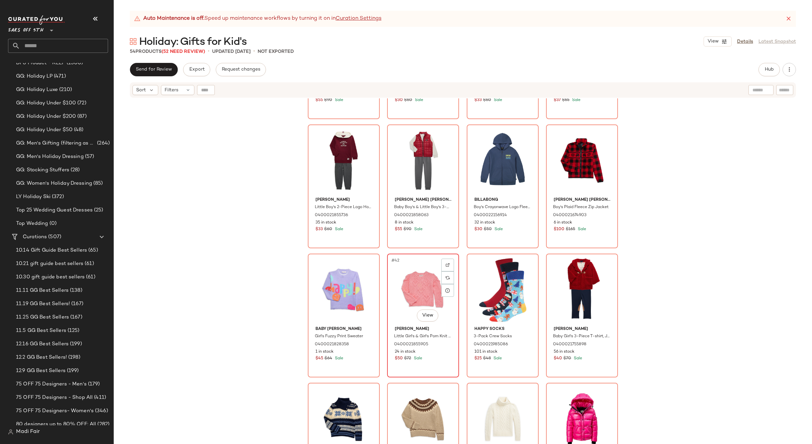
drag, startPoint x: 417, startPoint y: 304, endPoint x: 419, endPoint y: 295, distance: 8.6
click at [417, 303] on div "#42 View" at bounding box center [422, 290] width 67 height 68
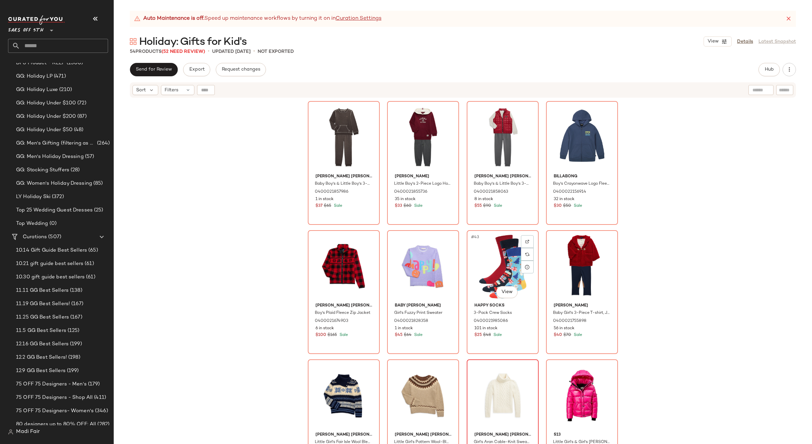
scroll to position [1310, 0]
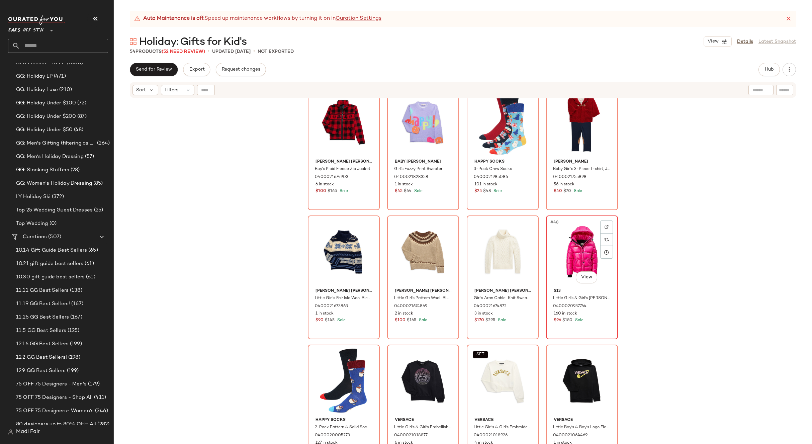
click at [571, 255] on div "#48 View" at bounding box center [581, 252] width 67 height 68
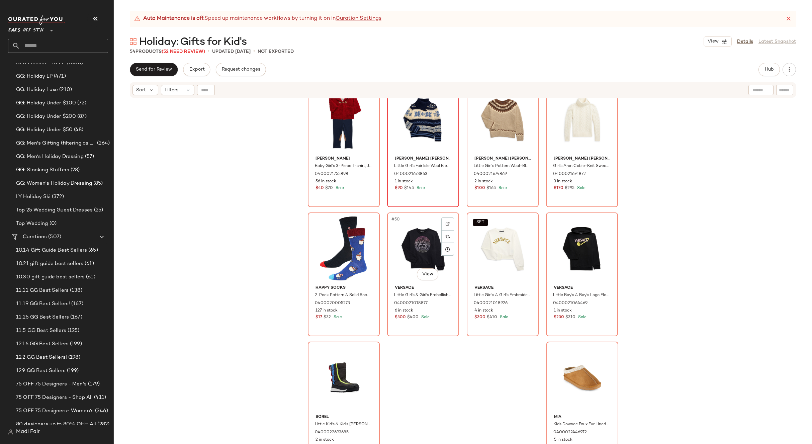
scroll to position [1447, 0]
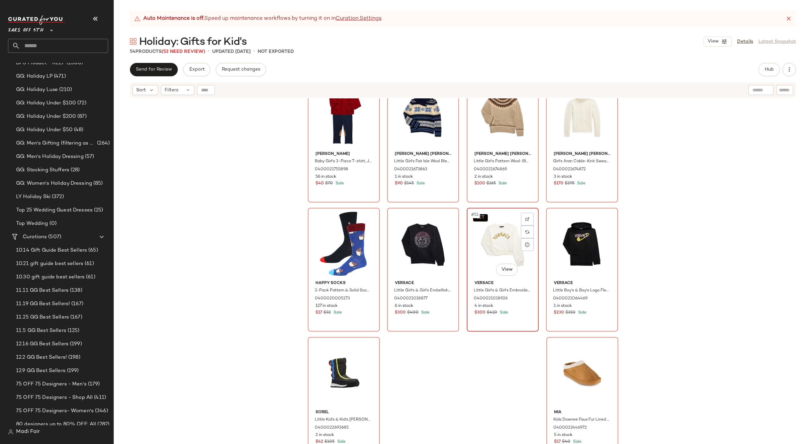
click at [487, 247] on div "SET #51 View" at bounding box center [502, 244] width 67 height 68
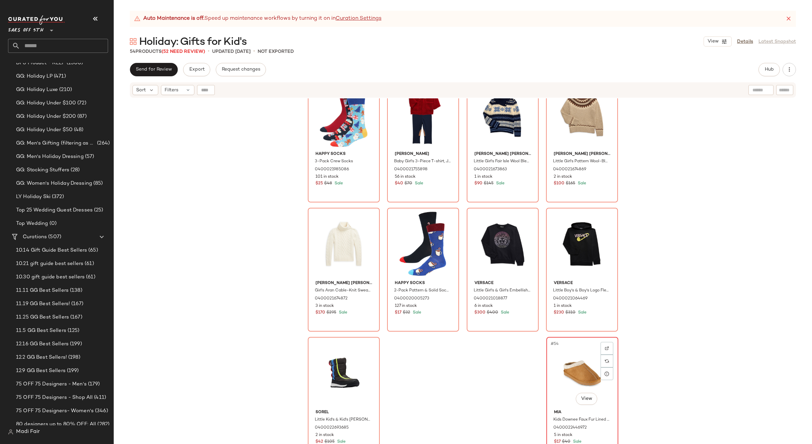
click at [571, 361] on div "#54 View" at bounding box center [582, 373] width 67 height 68
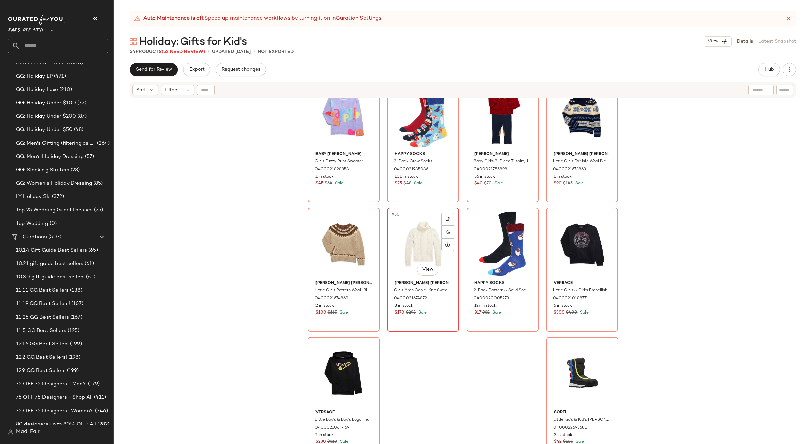
click at [427, 248] on div "#50 View" at bounding box center [422, 244] width 67 height 68
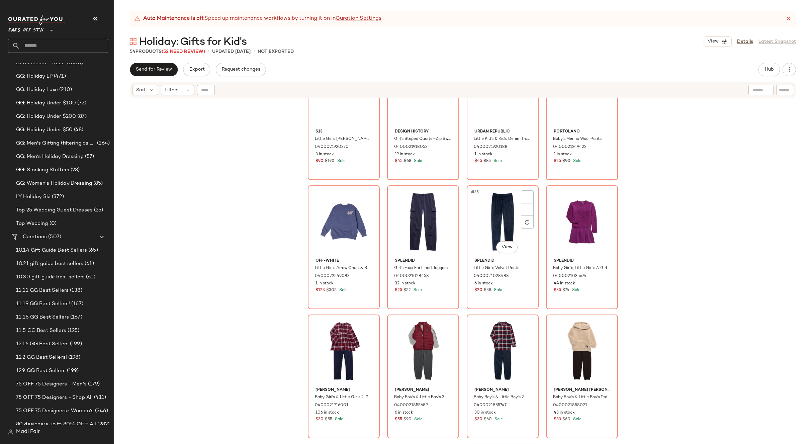
scroll to position [811, 0]
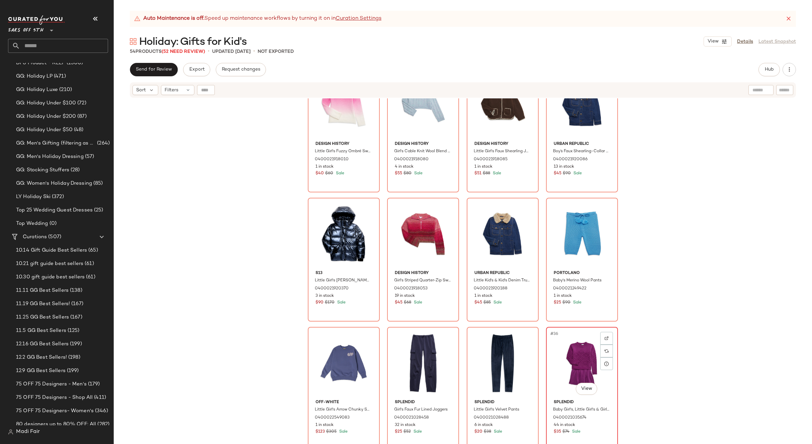
click at [579, 343] on div "#36 View" at bounding box center [581, 363] width 67 height 68
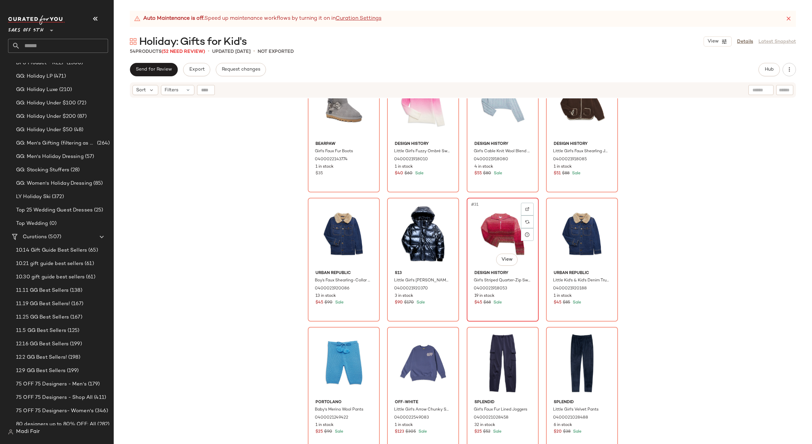
click at [486, 227] on div "#31 View" at bounding box center [502, 234] width 67 height 68
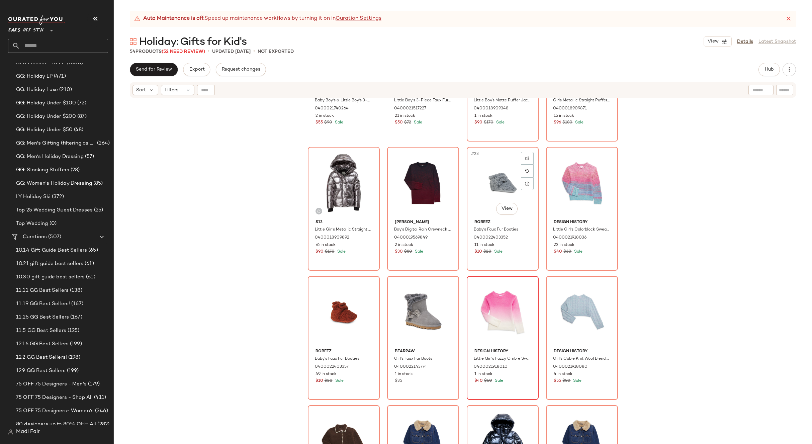
scroll to position [610, 0]
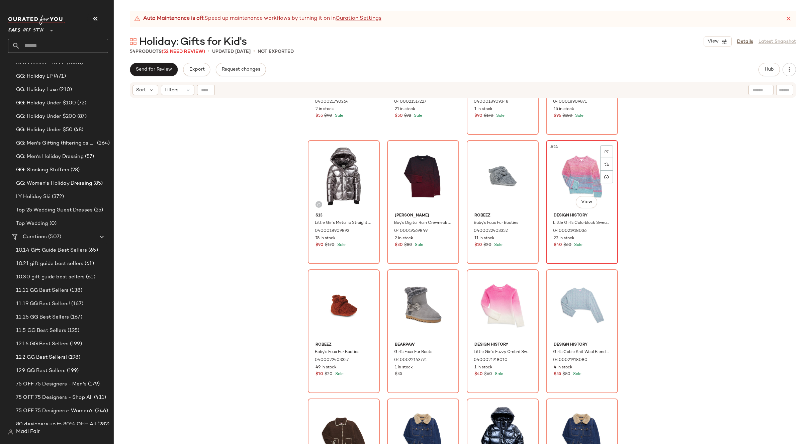
click at [581, 172] on div "#24 View" at bounding box center [581, 177] width 67 height 68
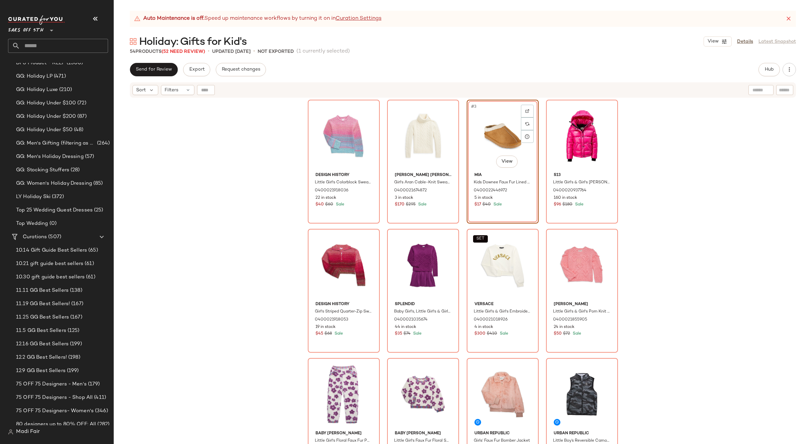
click at [634, 162] on div "Design History Little Girl's Colorblock Sweater 0400021918036 22 in stock $40 $…" at bounding box center [463, 279] width 698 height 362
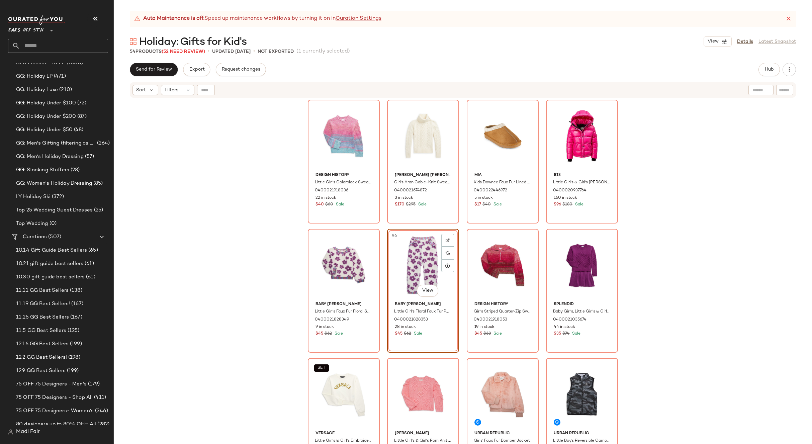
click at [229, 118] on div "Design History Little Girl's Colorblock Sweater 0400021918036 22 in stock $40 $…" at bounding box center [463, 279] width 698 height 362
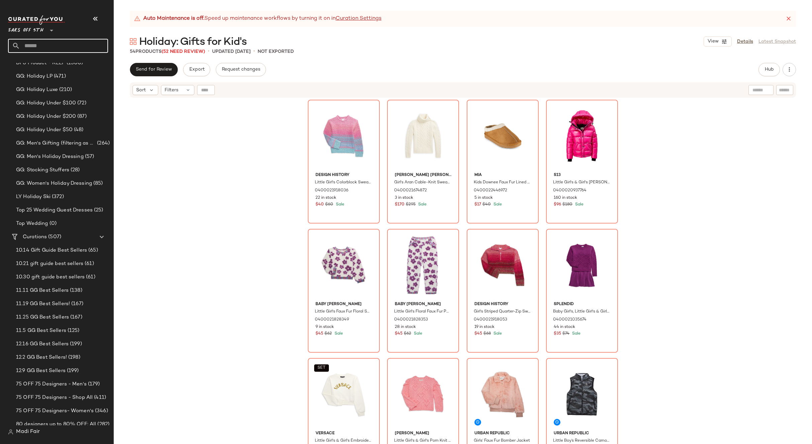
click at [51, 47] on input "text" at bounding box center [64, 46] width 88 height 14
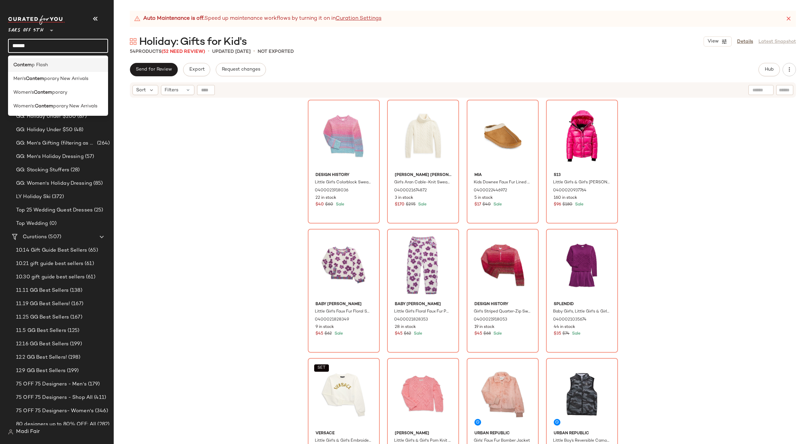
type input "******"
click at [26, 64] on b "Contem" at bounding box center [22, 65] width 18 height 7
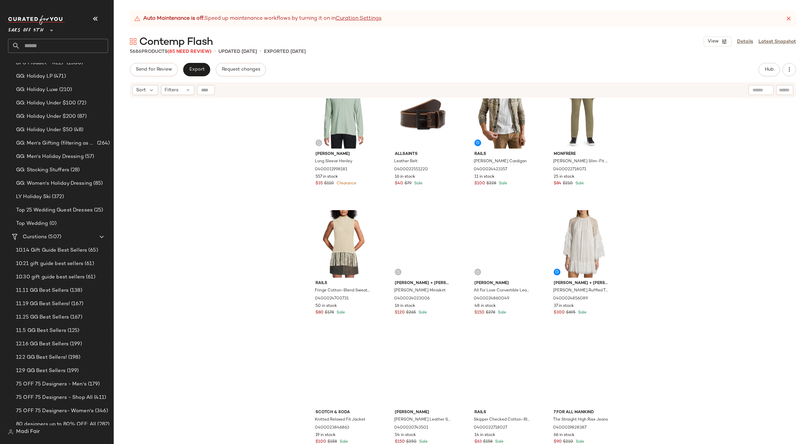
scroll to position [674, 0]
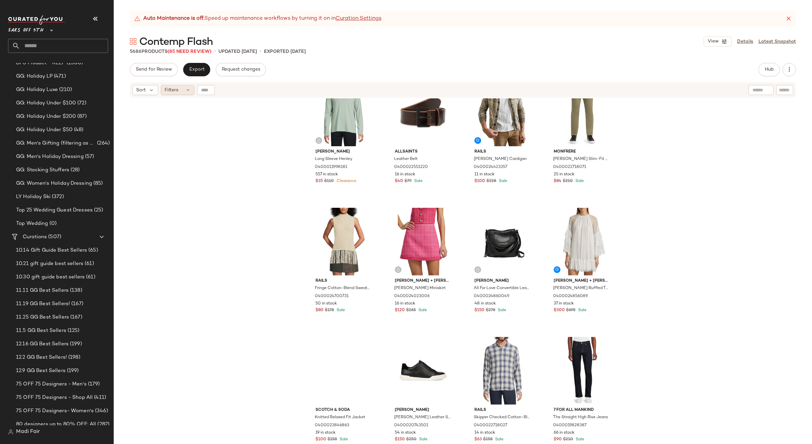
click at [185, 92] on icon at bounding box center [187, 89] width 5 height 5
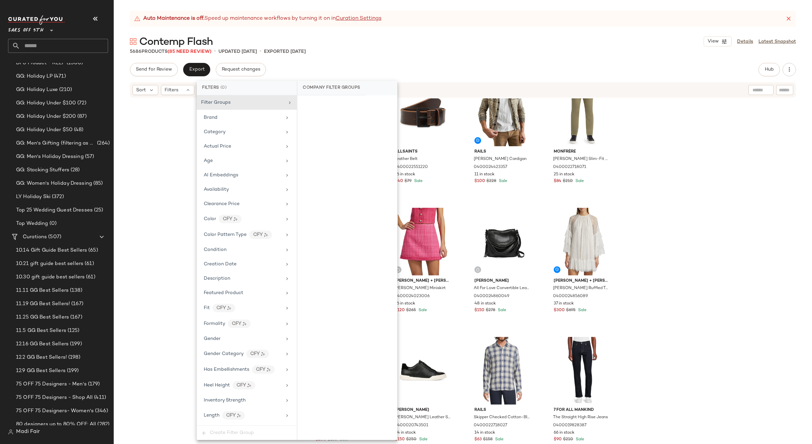
click at [174, 132] on div "[PERSON_NAME] Sleeve Henley 0400011998181 557 in stock $35 $110 Clearance AllSa…" at bounding box center [463, 279] width 698 height 362
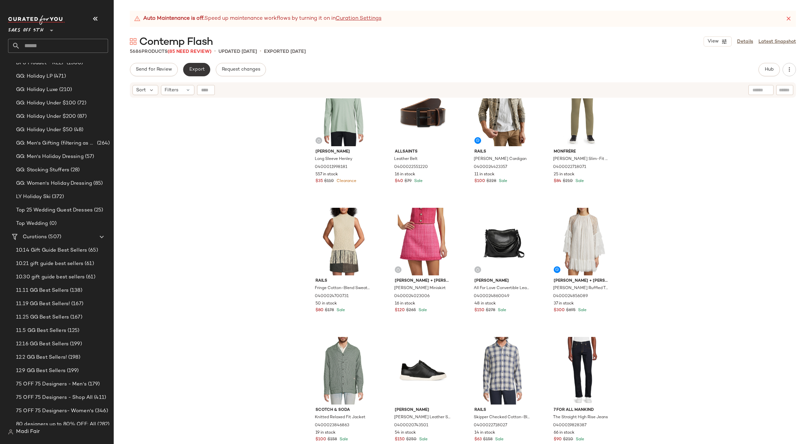
click at [199, 75] on button "Export" at bounding box center [196, 69] width 27 height 13
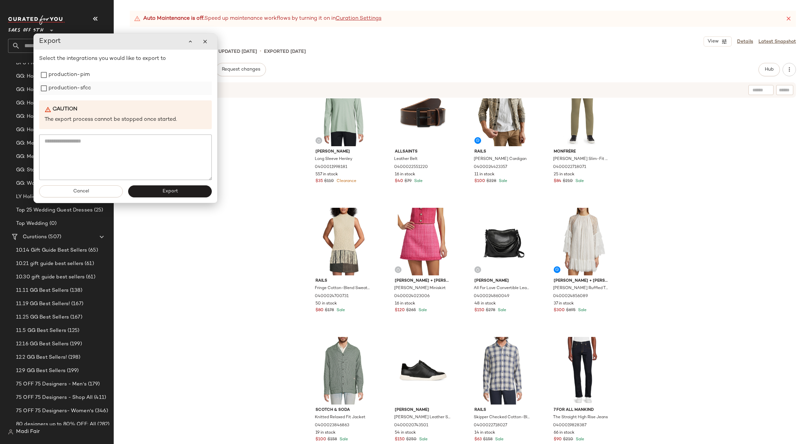
drag, startPoint x: 87, startPoint y: 88, endPoint x: 83, endPoint y: 82, distance: 6.9
click at [86, 88] on label "production-sfcc" at bounding box center [70, 88] width 42 height 13
click at [83, 74] on label "production-pim" at bounding box center [68, 75] width 41 height 13
click at [169, 196] on button "Export" at bounding box center [169, 192] width 84 height 12
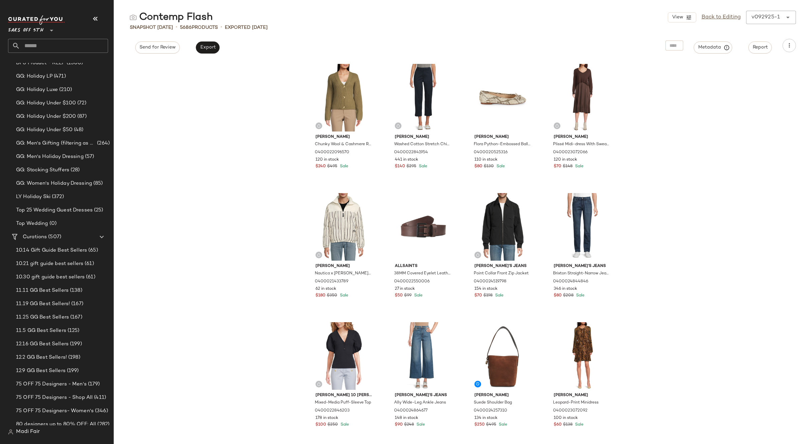
drag, startPoint x: 684, startPoint y: 212, endPoint x: 682, endPoint y: 225, distance: 13.2
click at [683, 209] on div "[PERSON_NAME] Wool & Cashmere Ribbed Cardigan 0400022096570 120 in stock $240 $…" at bounding box center [463, 252] width 698 height 384
click at [709, 19] on link "Back to Editing" at bounding box center [720, 17] width 39 height 8
